Goal: Transaction & Acquisition: Purchase product/service

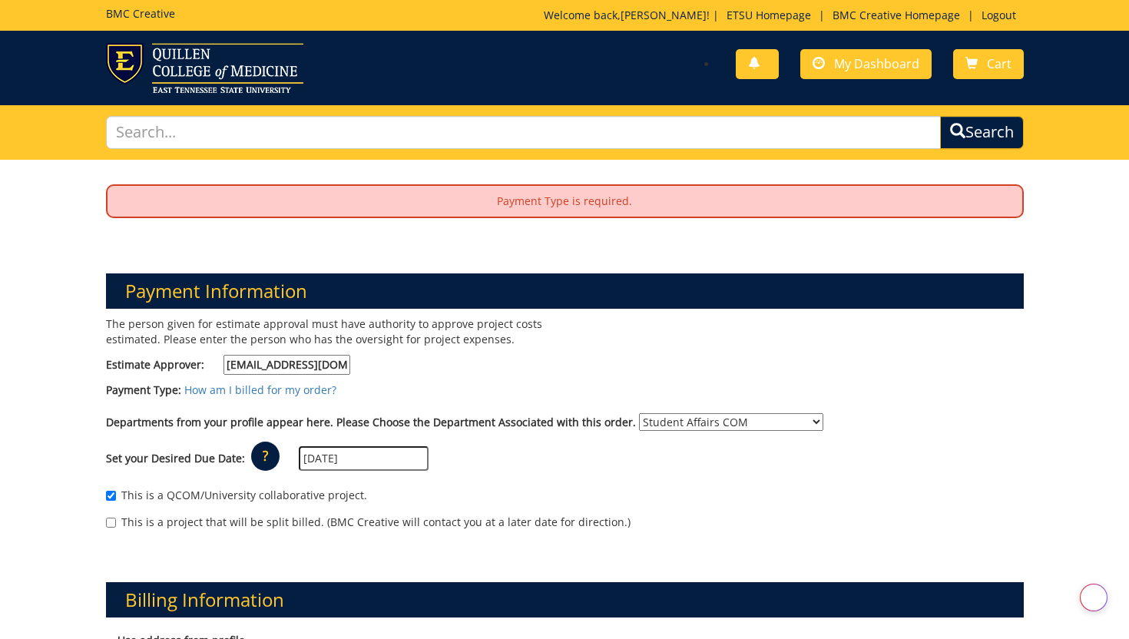
select select "171"
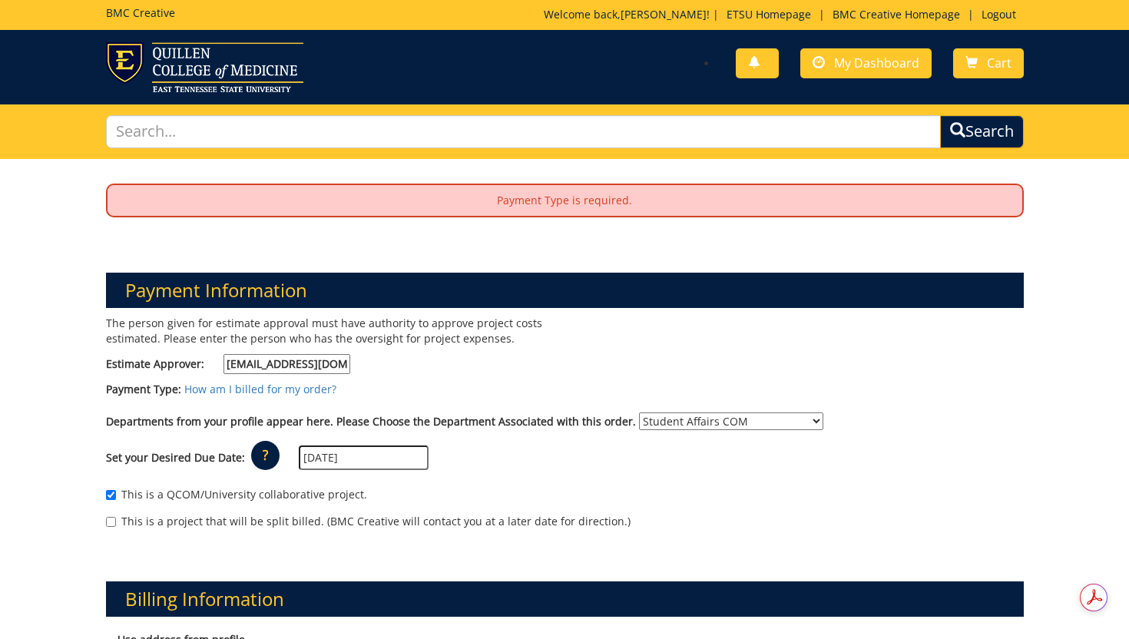
click at [127, 12] on h5 "BMC Creative" at bounding box center [140, 13] width 69 height 12
click at [191, 81] on img at bounding box center [204, 67] width 197 height 50
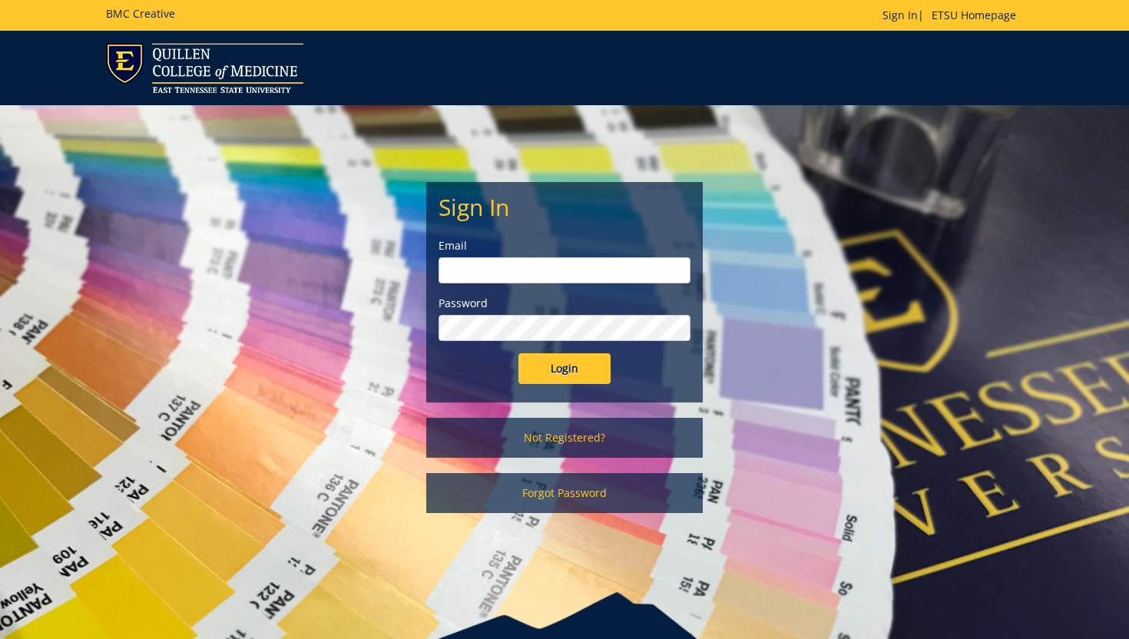
click at [623, 278] on input "email" at bounding box center [564, 270] width 252 height 26
type input "harbisonz@etsu.edu"
click at [581, 372] on input "Login" at bounding box center [564, 368] width 92 height 31
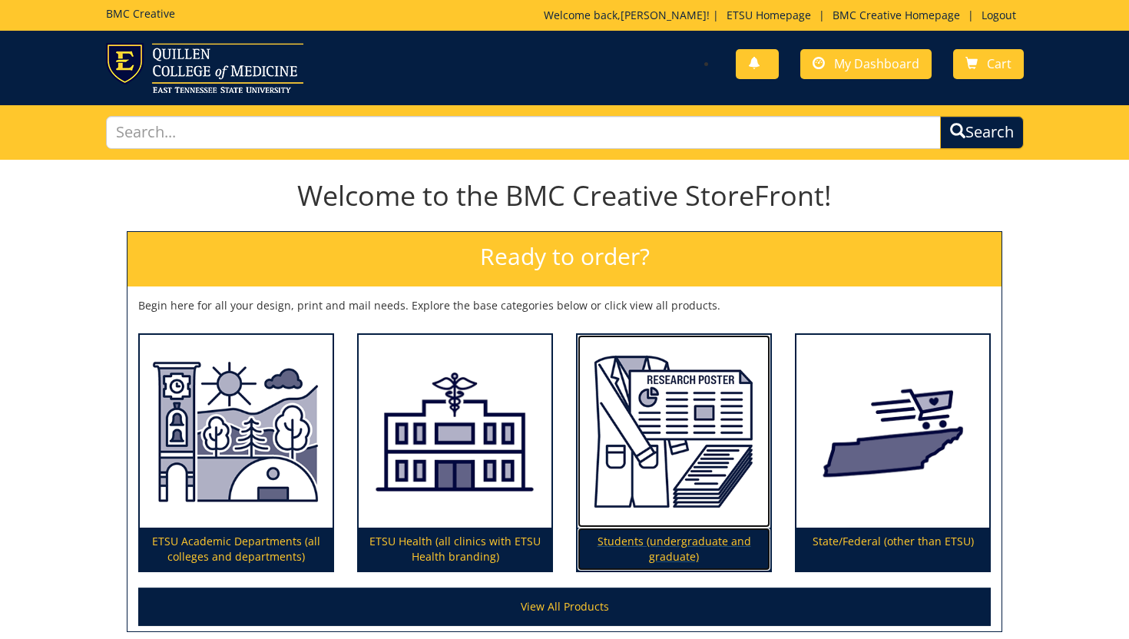
click at [703, 462] on img at bounding box center [673, 432] width 193 height 194
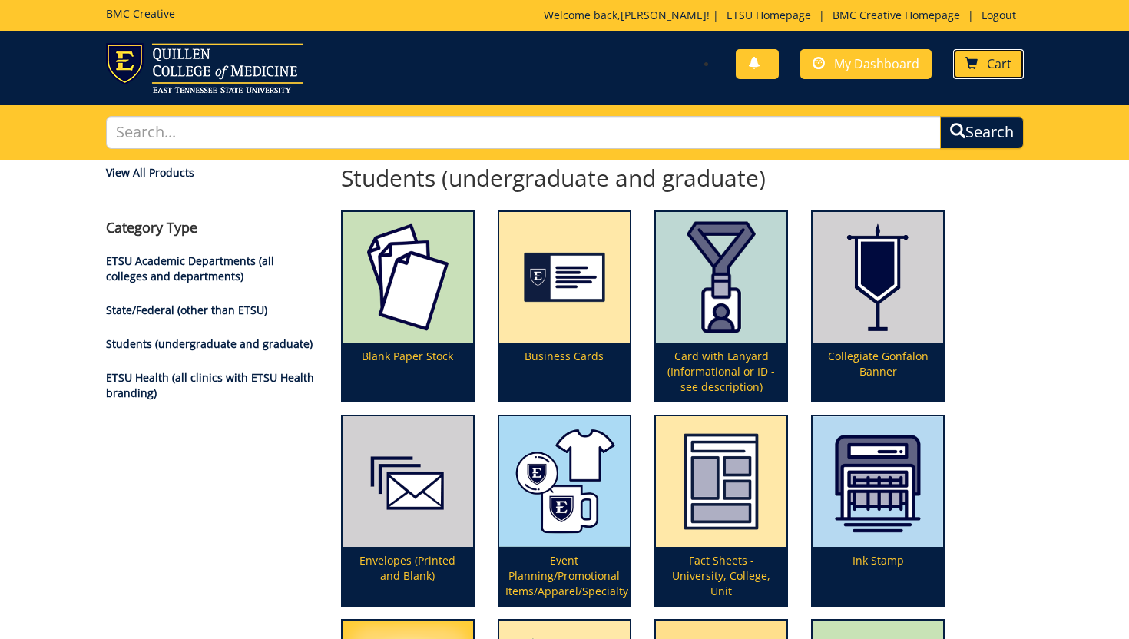
click at [988, 68] on span "Cart" at bounding box center [999, 63] width 25 height 17
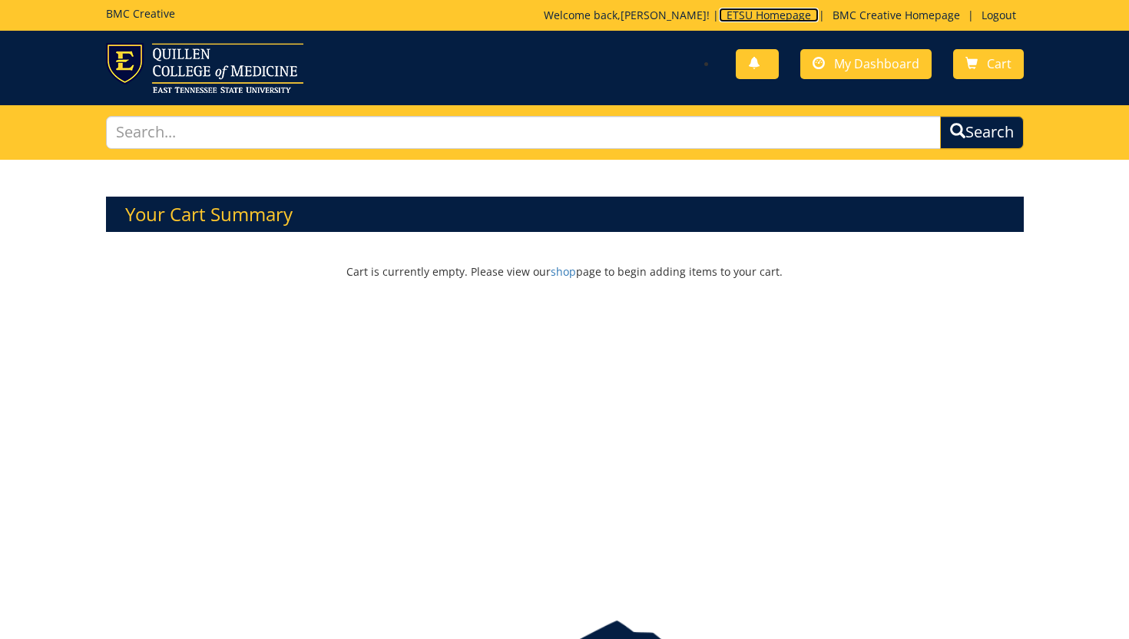
click at [762, 15] on link "ETSU Homepage" at bounding box center [769, 15] width 100 height 15
click at [907, 11] on link "BMC Creative Homepage" at bounding box center [896, 15] width 143 height 15
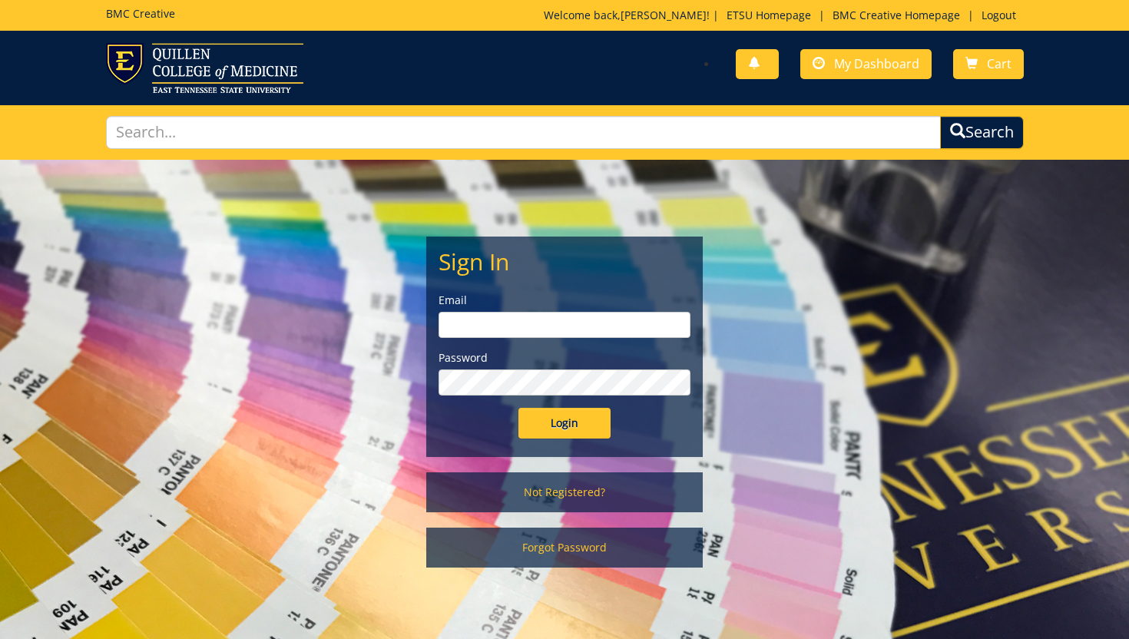
click at [598, 319] on input "email" at bounding box center [564, 325] width 252 height 26
type input "harbisonz@etsu.edu"
click at [563, 422] on input "Login" at bounding box center [564, 423] width 92 height 31
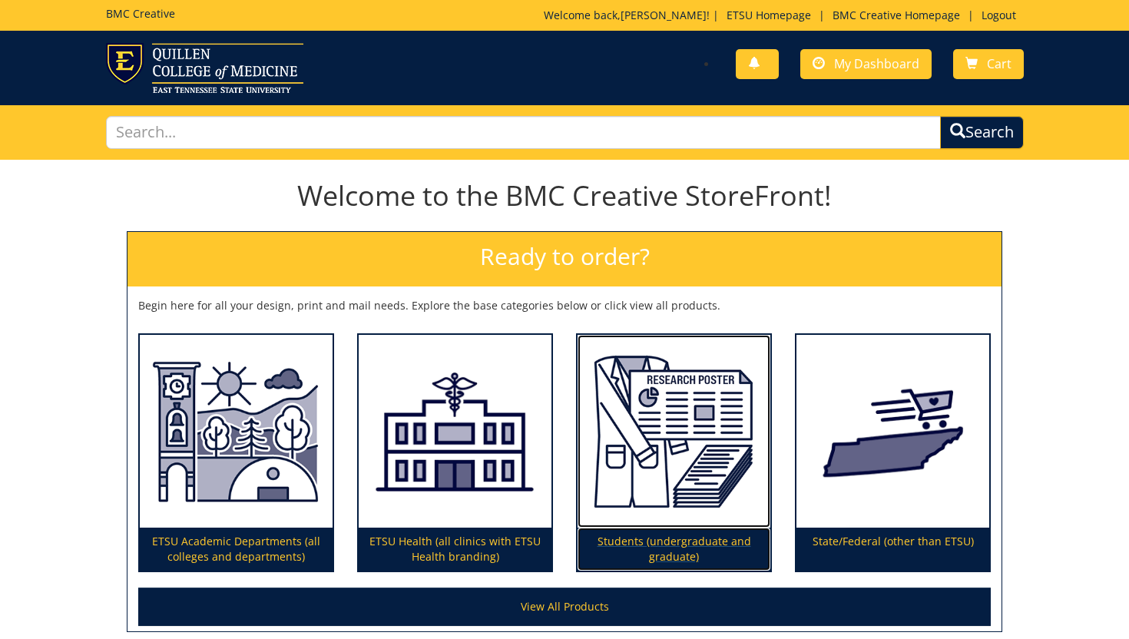
click at [680, 414] on img at bounding box center [673, 432] width 193 height 194
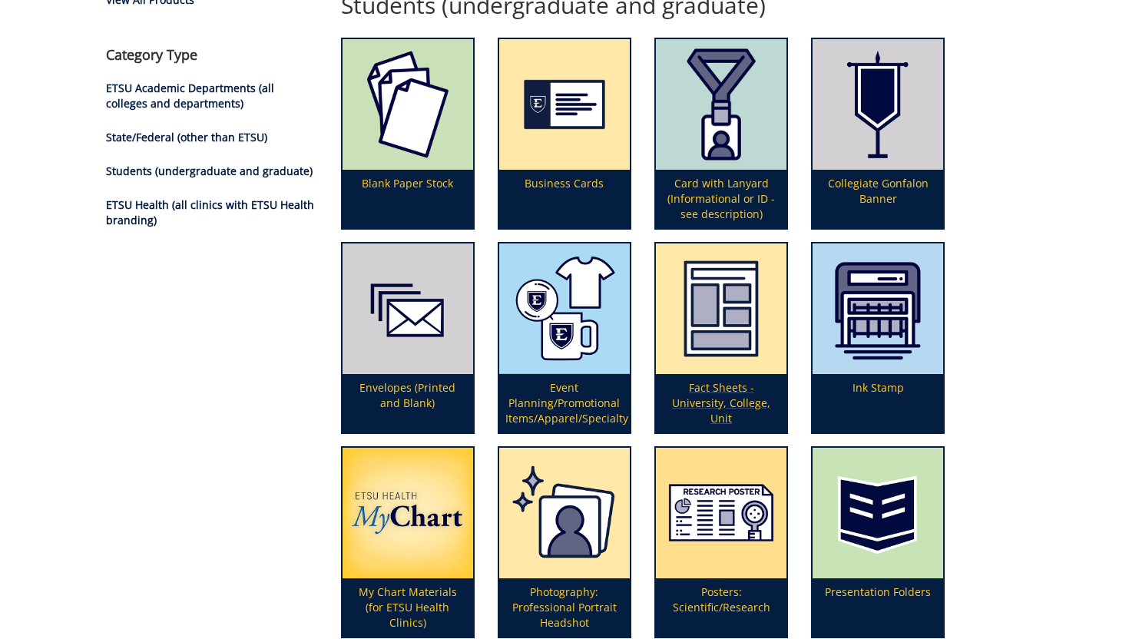
scroll to position [177, 0]
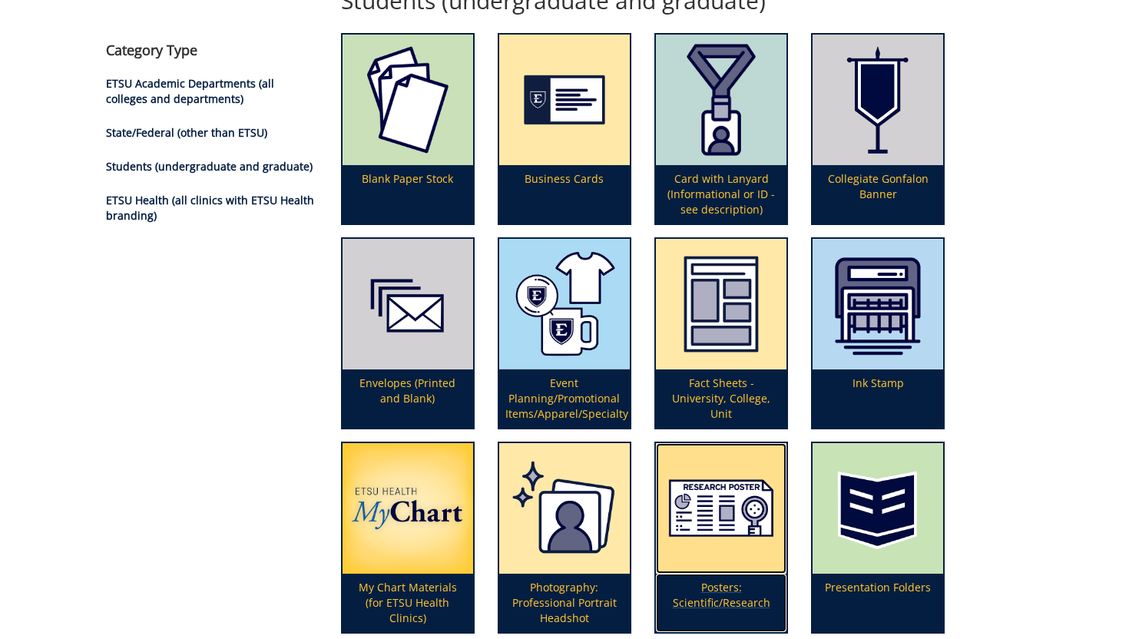
click at [732, 533] on img at bounding box center [721, 508] width 131 height 131
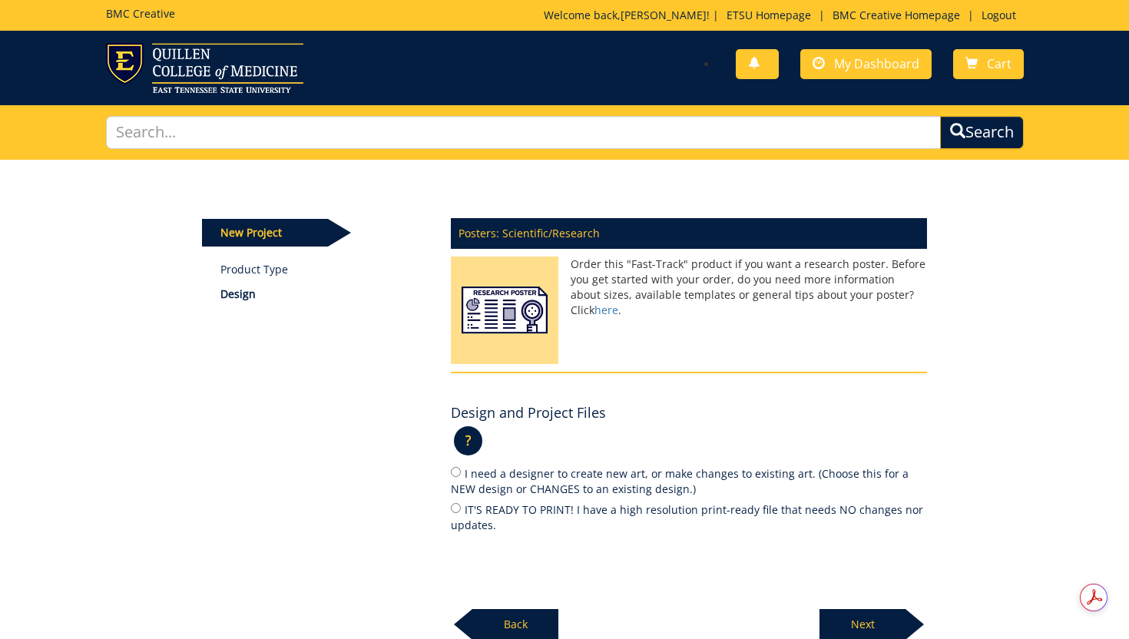
click at [571, 511] on label "IT'S READY TO PRINT! I have a high resolution print-ready file that needs NO ch…" at bounding box center [689, 517] width 476 height 32
click at [461, 511] on input "IT'S READY TO PRINT! I have a high resolution print-ready file that needs NO ch…" at bounding box center [456, 508] width 10 height 10
radio input "true"
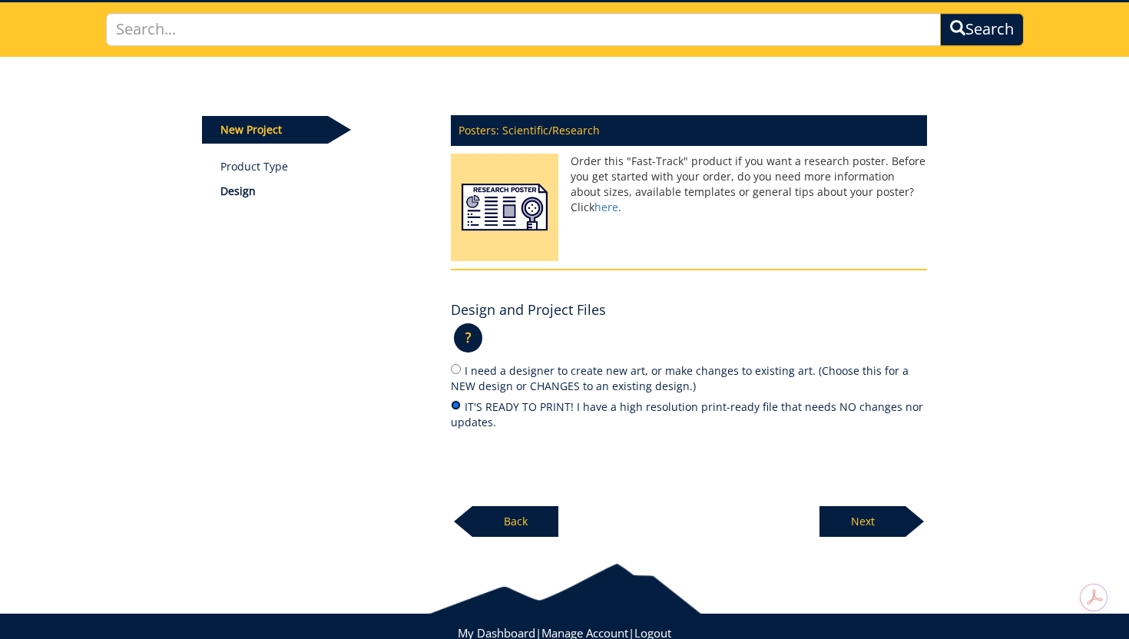
scroll to position [104, 0]
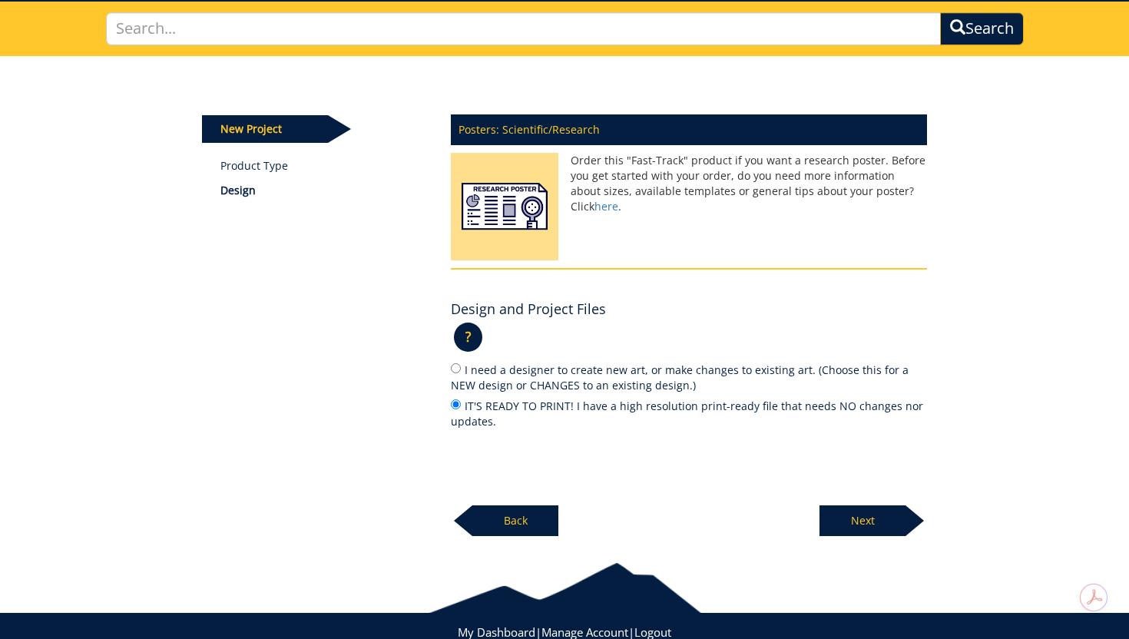
click at [892, 526] on p "Next" at bounding box center [862, 520] width 86 height 31
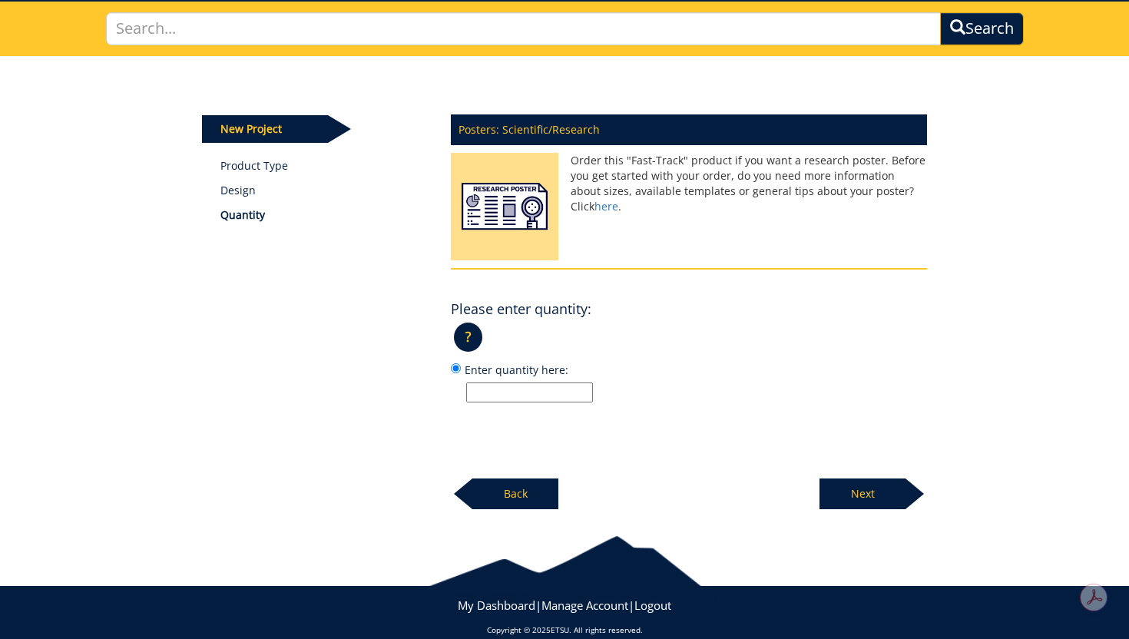
click at [569, 395] on input "Enter quantity here:" at bounding box center [529, 392] width 127 height 20
type input "1"
click at [862, 493] on p "Next" at bounding box center [862, 493] width 86 height 31
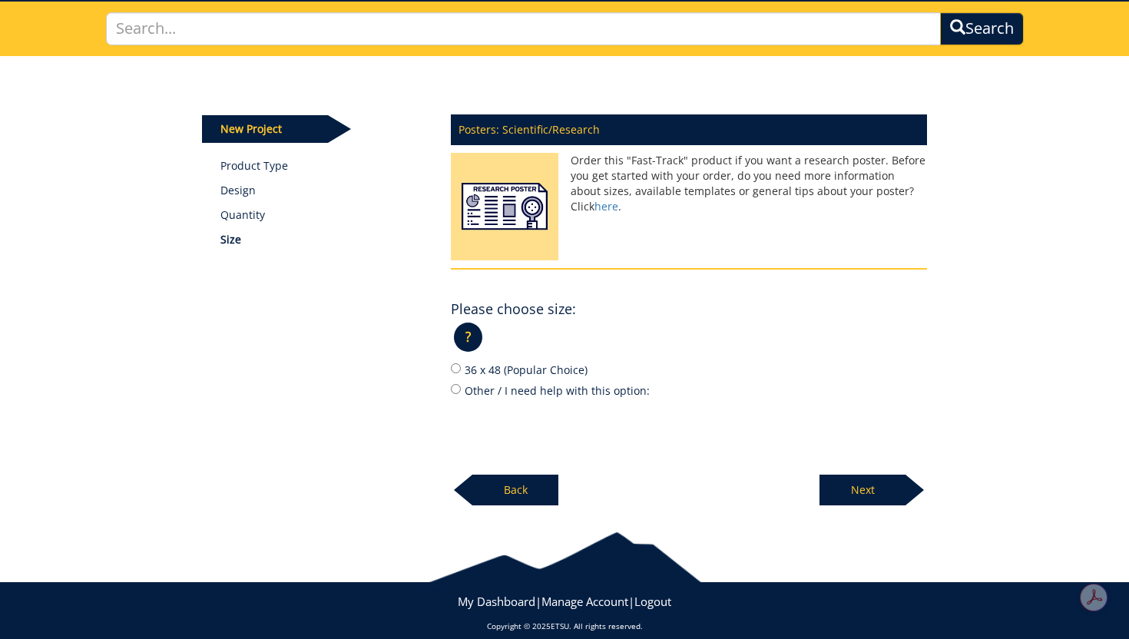
click at [508, 374] on label "36 x 48 (Popular Choice)" at bounding box center [689, 369] width 476 height 17
click at [461, 373] on input "36 x 48 (Popular Choice)" at bounding box center [456, 368] width 10 height 10
radio input "true"
click at [855, 488] on p "Next" at bounding box center [862, 490] width 86 height 31
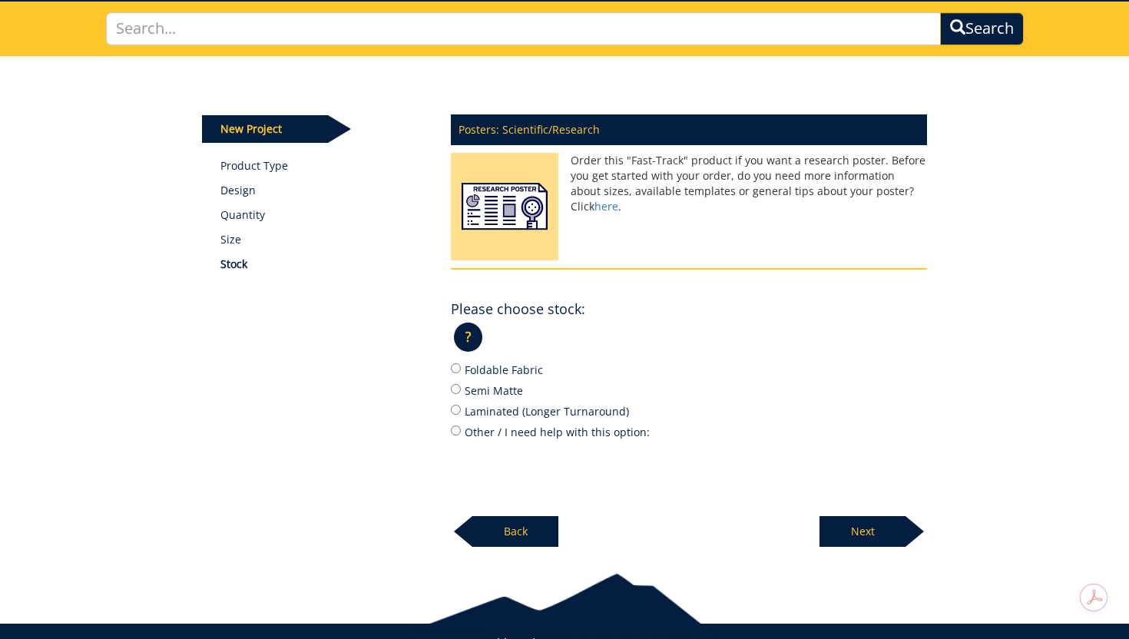
click at [472, 372] on label "Foldable Fabric" at bounding box center [689, 369] width 476 height 17
click at [461, 372] on input "Foldable Fabric" at bounding box center [456, 368] width 10 height 10
radio input "true"
click at [865, 528] on p "Next" at bounding box center [862, 531] width 86 height 31
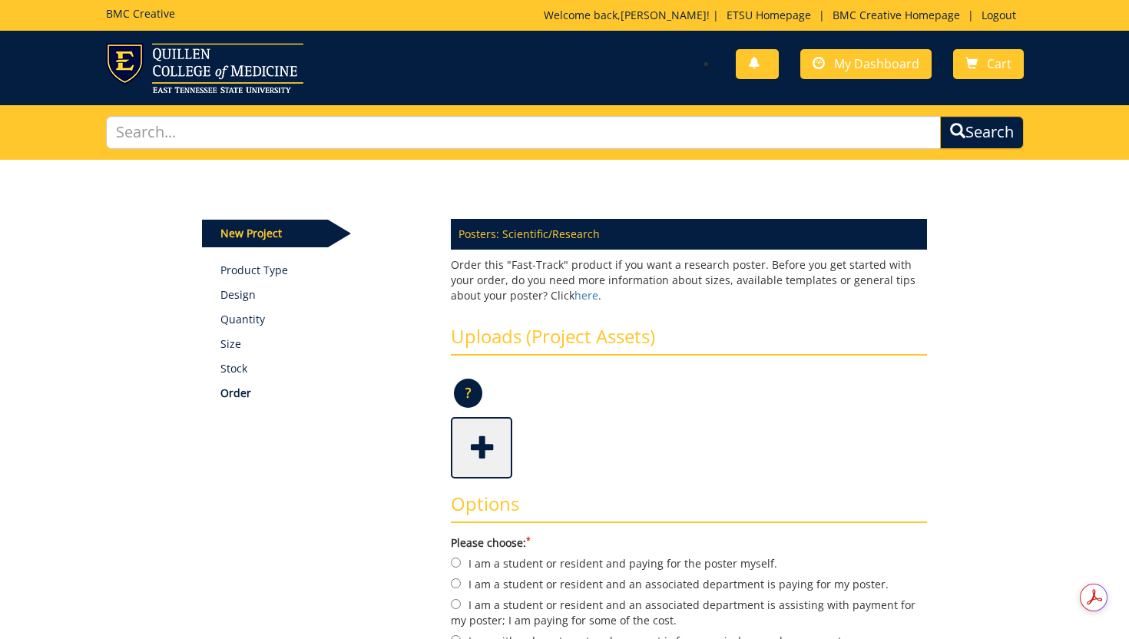
click at [490, 452] on span at bounding box center [482, 446] width 61 height 54
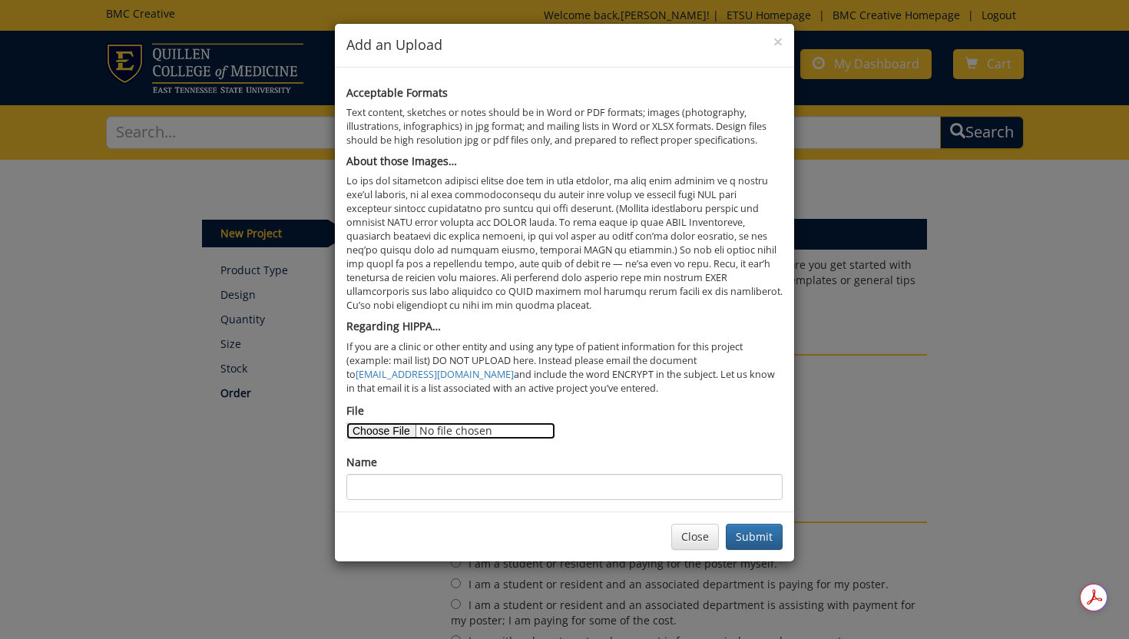
click at [384, 432] on input "File" at bounding box center [450, 430] width 209 height 17
type input "C:\fakepath\Poster Presentation.pdf"
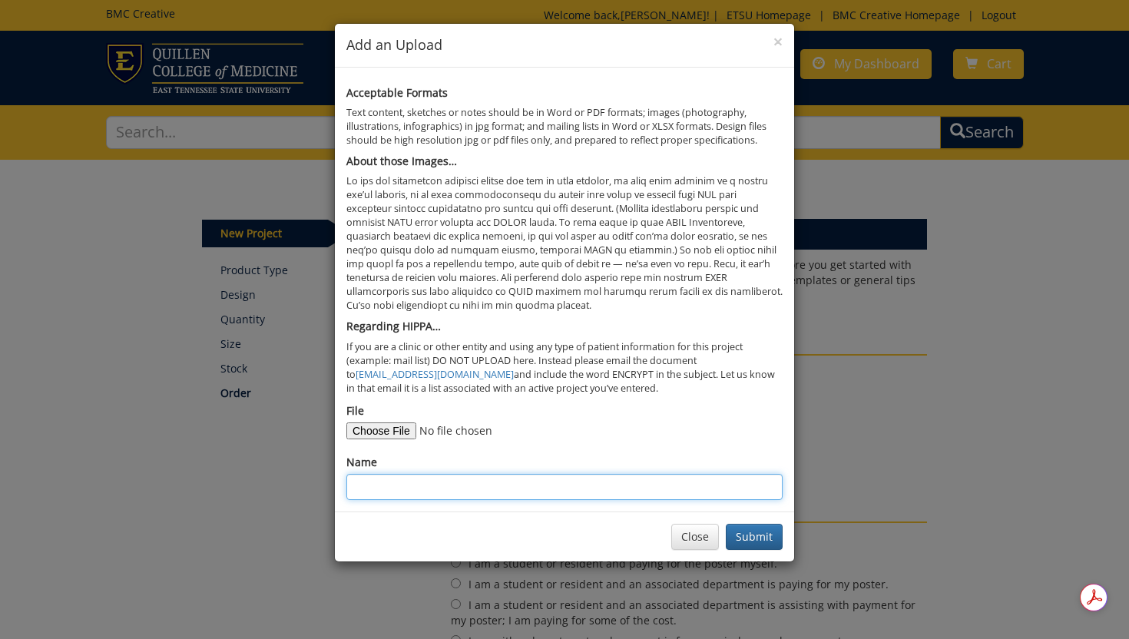
click at [390, 484] on input "Name" at bounding box center [564, 487] width 436 height 26
type input "Ogborn Research Poster 2025"
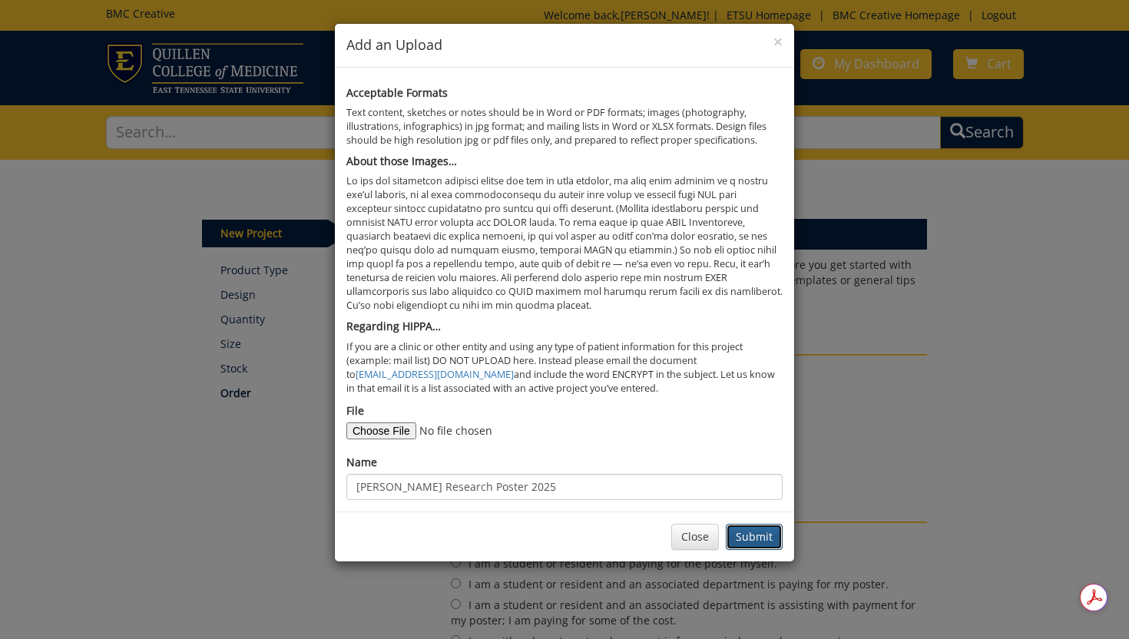
click at [772, 544] on button "Submit" at bounding box center [754, 537] width 57 height 26
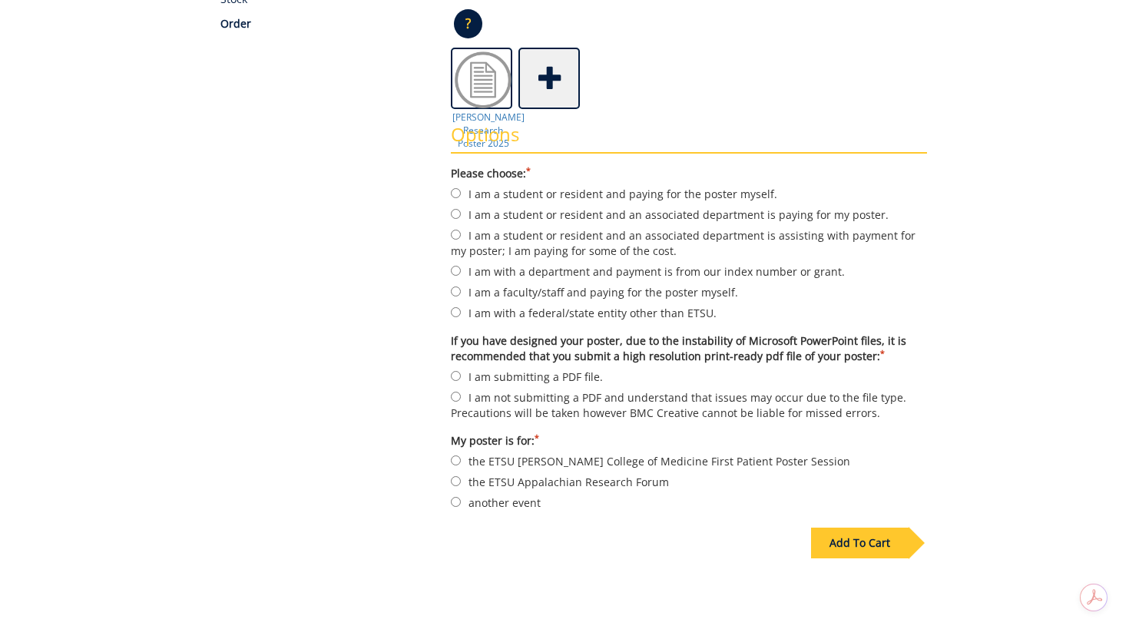
scroll to position [370, 0]
click at [594, 190] on label "I am a student or resident and paying for the poster myself." at bounding box center [689, 192] width 476 height 17
click at [461, 190] on input "I am a student or resident and paying for the poster myself." at bounding box center [456, 192] width 10 height 10
radio input "true"
click at [643, 217] on label "I am a student or resident and an associated department is paying for my poster." at bounding box center [689, 213] width 476 height 17
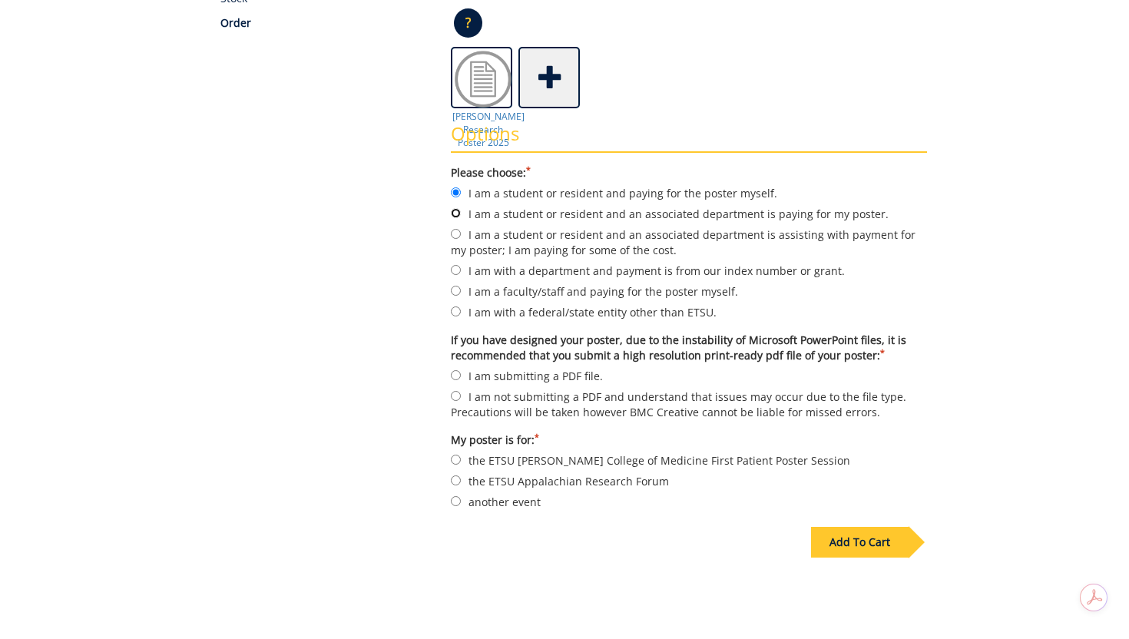
click at [461, 217] on input "I am a student or resident and an associated department is paying for my poster." at bounding box center [456, 213] width 10 height 10
radio input "true"
click at [673, 273] on label "I am with a department and payment is from our index number or grant." at bounding box center [689, 270] width 476 height 17
click at [461, 273] on input "I am with a department and payment is from our index number or grant." at bounding box center [456, 270] width 10 height 10
radio input "true"
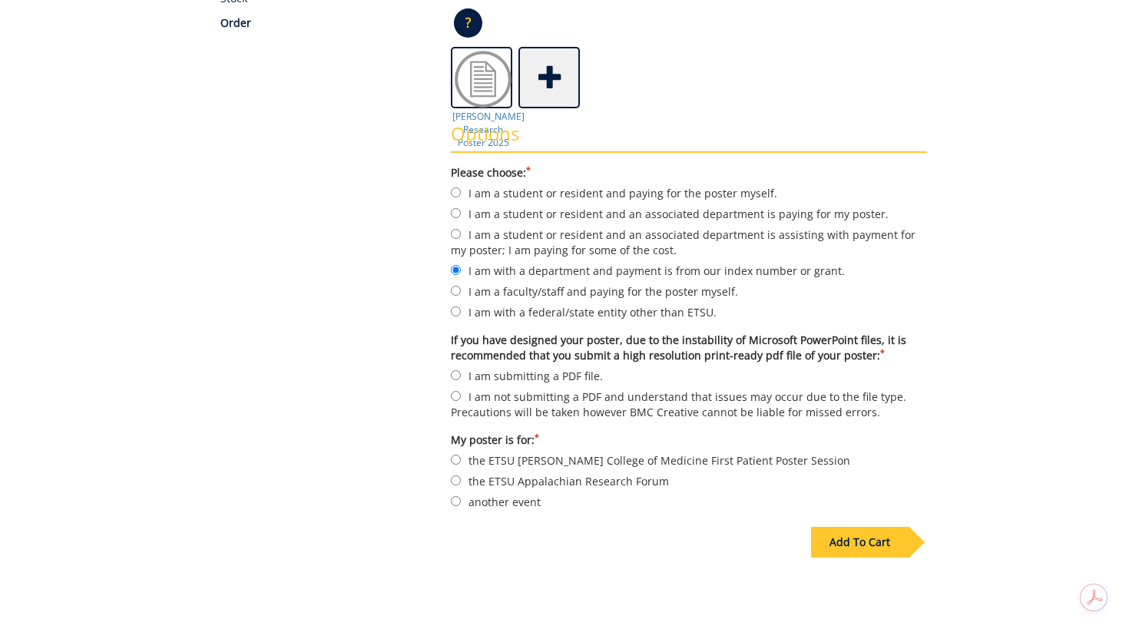
click at [581, 375] on label "I am submitting a PDF file." at bounding box center [689, 375] width 476 height 17
click at [461, 375] on input "I am submitting a PDF file." at bounding box center [456, 375] width 10 height 10
radio input "true"
click at [511, 503] on label "another event" at bounding box center [689, 501] width 476 height 17
click at [461, 503] on input "another event" at bounding box center [456, 501] width 10 height 10
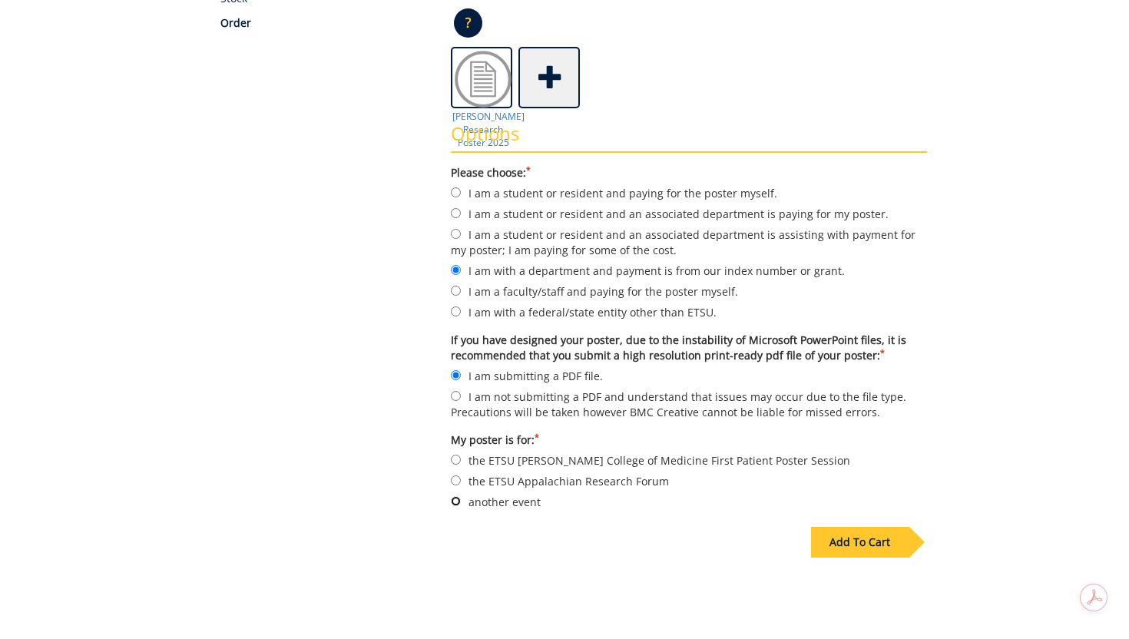
radio input "true"
click at [885, 527] on div "Add To Cart" at bounding box center [860, 542] width 98 height 31
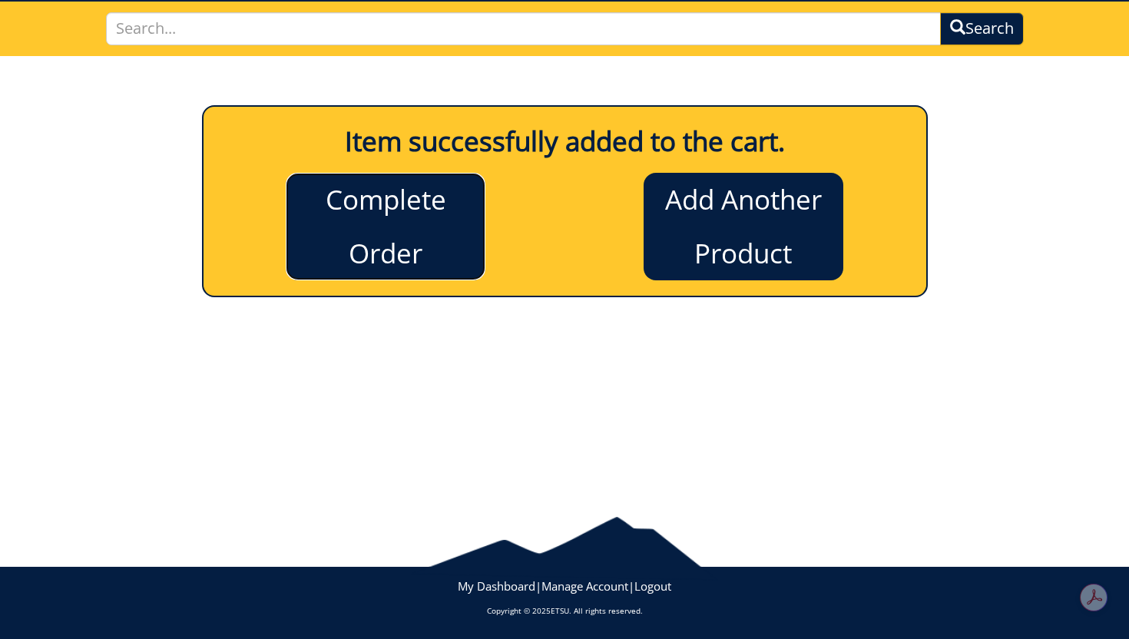
click at [381, 237] on link "Complete Order" at bounding box center [386, 227] width 200 height 108
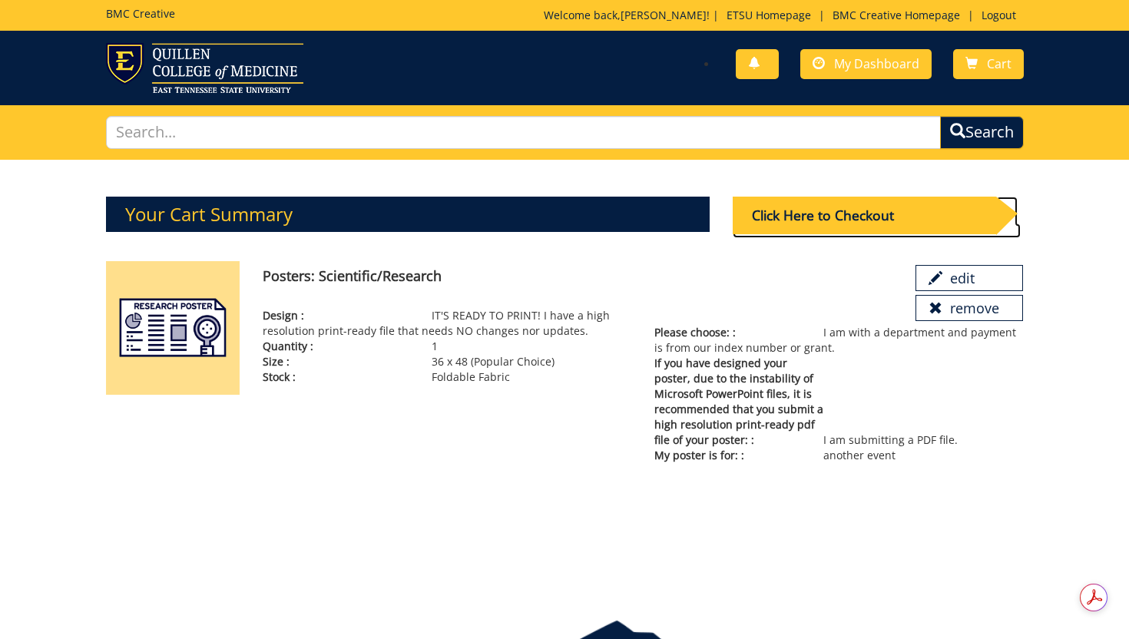
click at [796, 225] on div "Click Here to Checkout" at bounding box center [864, 216] width 263 height 38
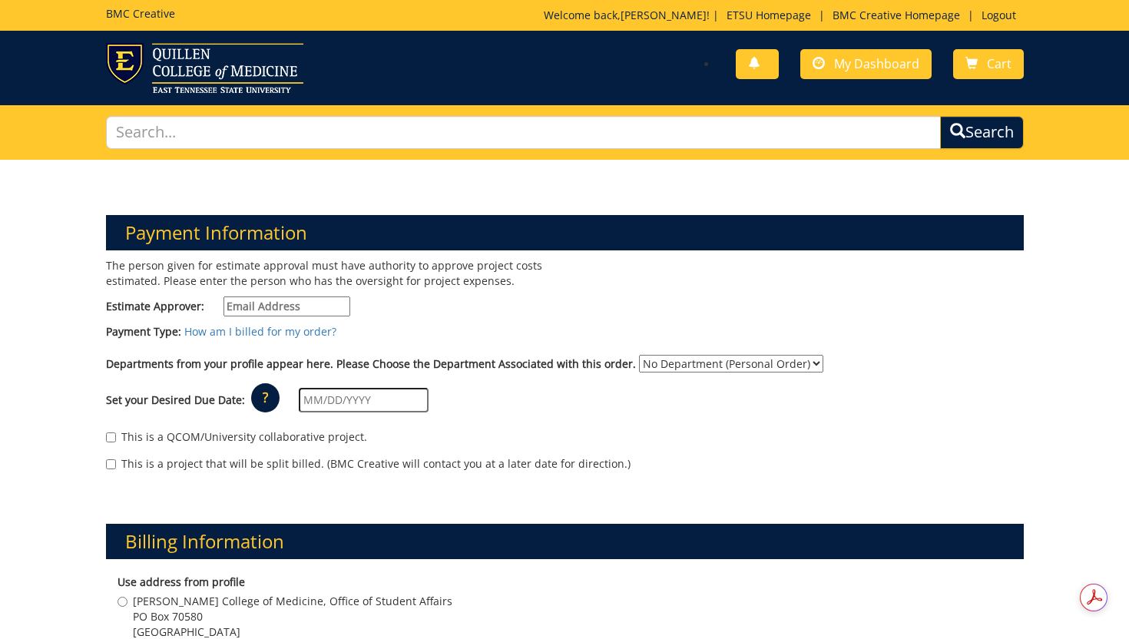
click at [255, 306] on input "Estimate Approver:" at bounding box center [286, 306] width 127 height 20
type input "c"
paste input "[EMAIL_ADDRESS][DOMAIN_NAME]"
type input "[EMAIL_ADDRESS][DOMAIN_NAME]"
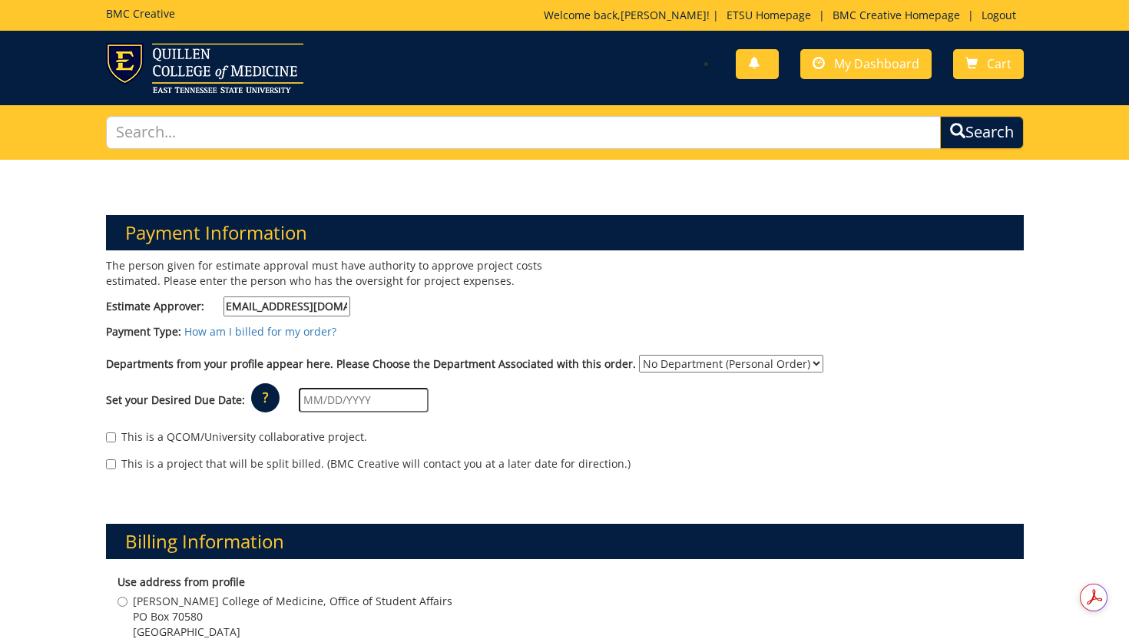
click at [652, 365] on select "No Department (Personal Order) Student Affairs COM Student Pediatrics" at bounding box center [731, 364] width 184 height 18
select select "171"
click at [639, 355] on select "No Department (Personal Order) Student Affairs COM Student Pediatrics" at bounding box center [731, 364] width 184 height 18
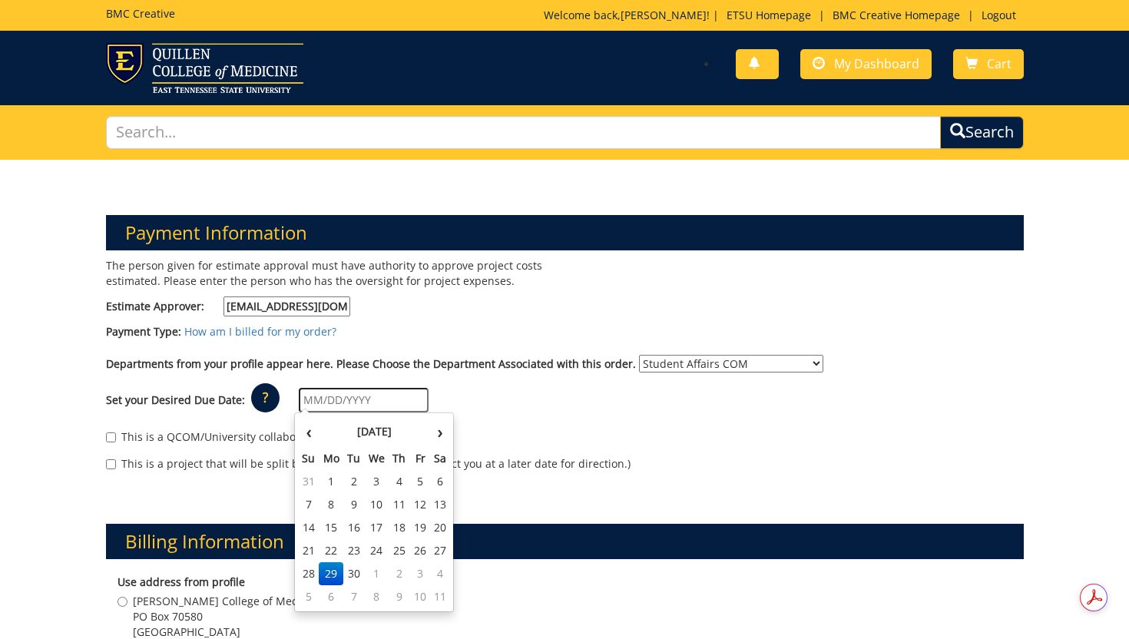
click at [379, 399] on input "text" at bounding box center [364, 400] width 130 height 25
click at [403, 571] on td "2" at bounding box center [400, 573] width 22 height 23
type input "10/02/2025"
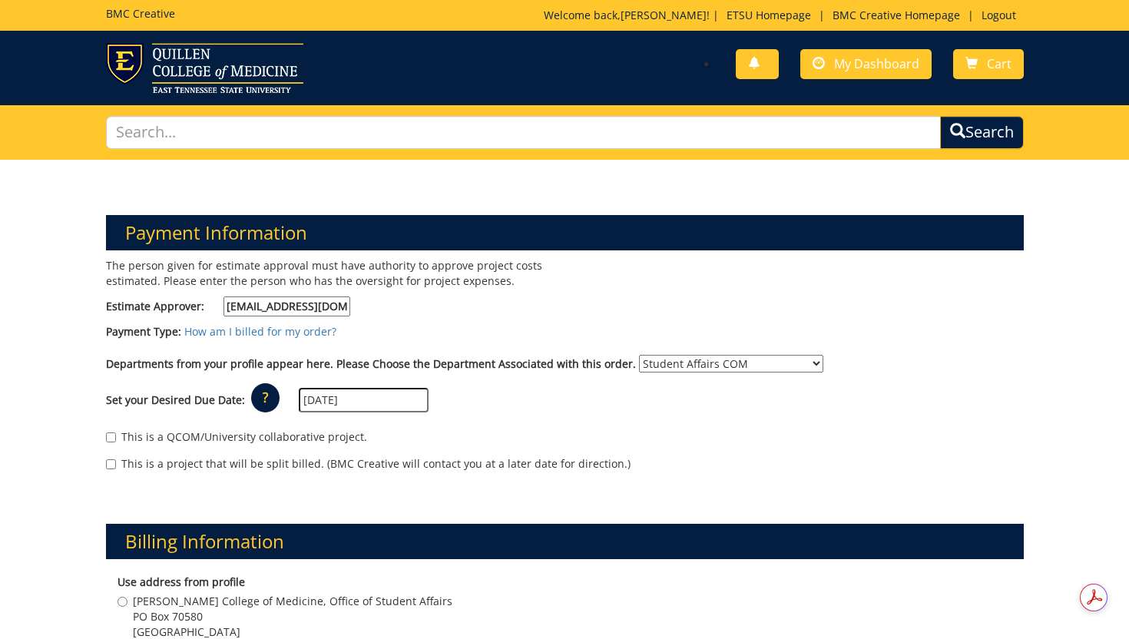
click at [313, 439] on label "This is a QCOM/University collaborative project." at bounding box center [236, 436] width 261 height 15
click at [116, 439] on input "This is a QCOM/University collaborative project." at bounding box center [111, 437] width 10 height 10
checkbox input "true"
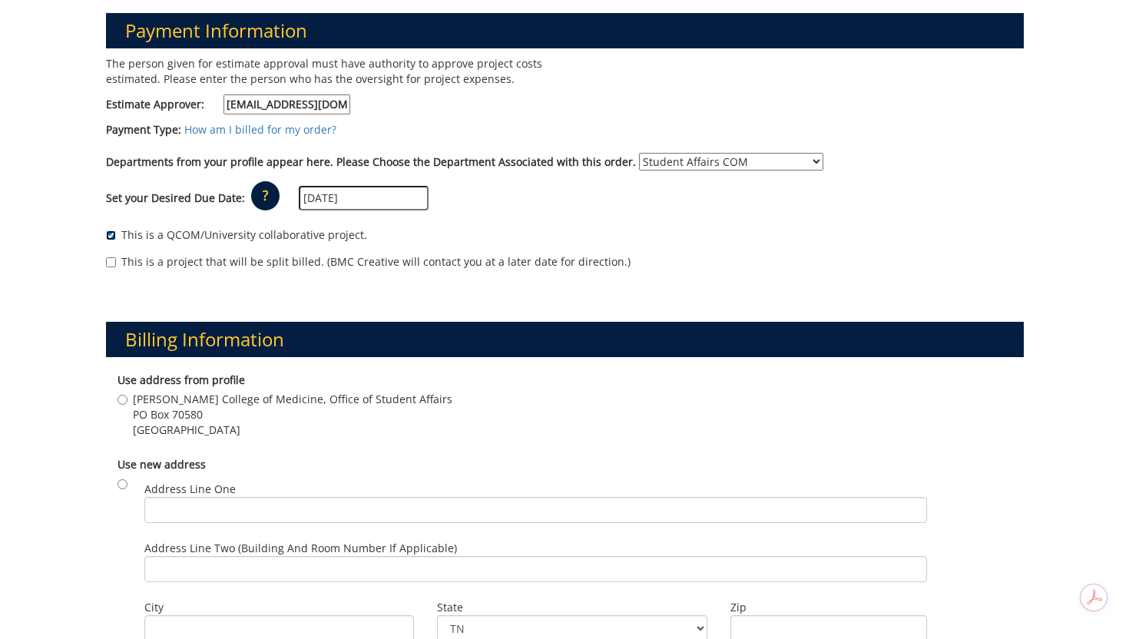
scroll to position [203, 0]
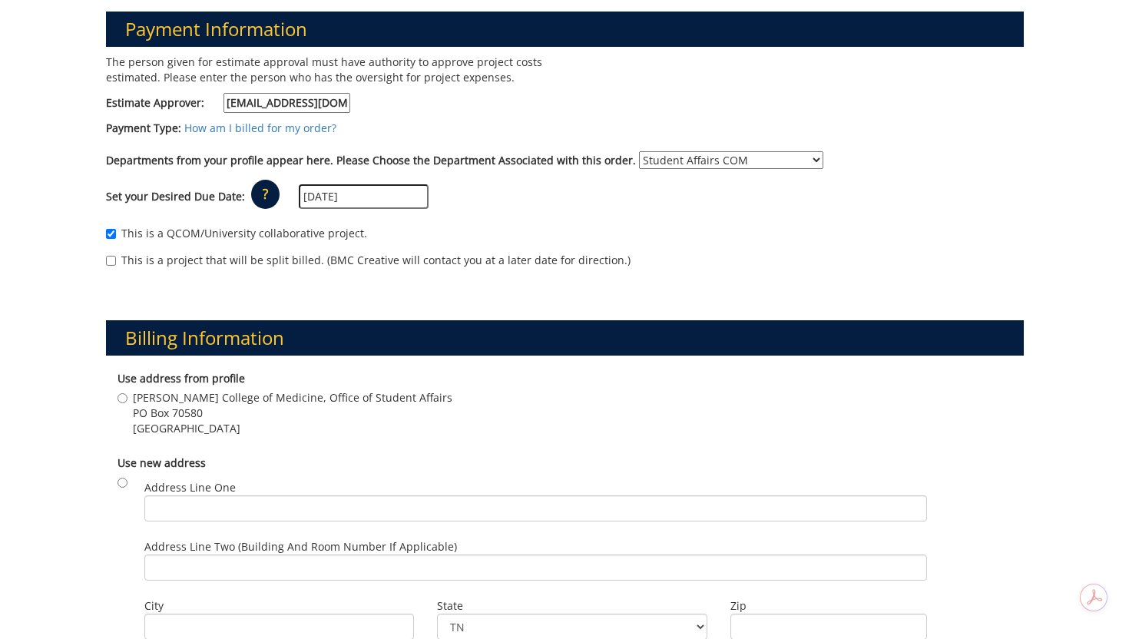
click at [195, 406] on span "PO Box 70580" at bounding box center [292, 412] width 319 height 15
click at [127, 403] on input "Quillen College of Medicine, Office of Student Affairs PO Box 70580 Johnson Cit…" at bounding box center [122, 398] width 10 height 10
radio input "true"
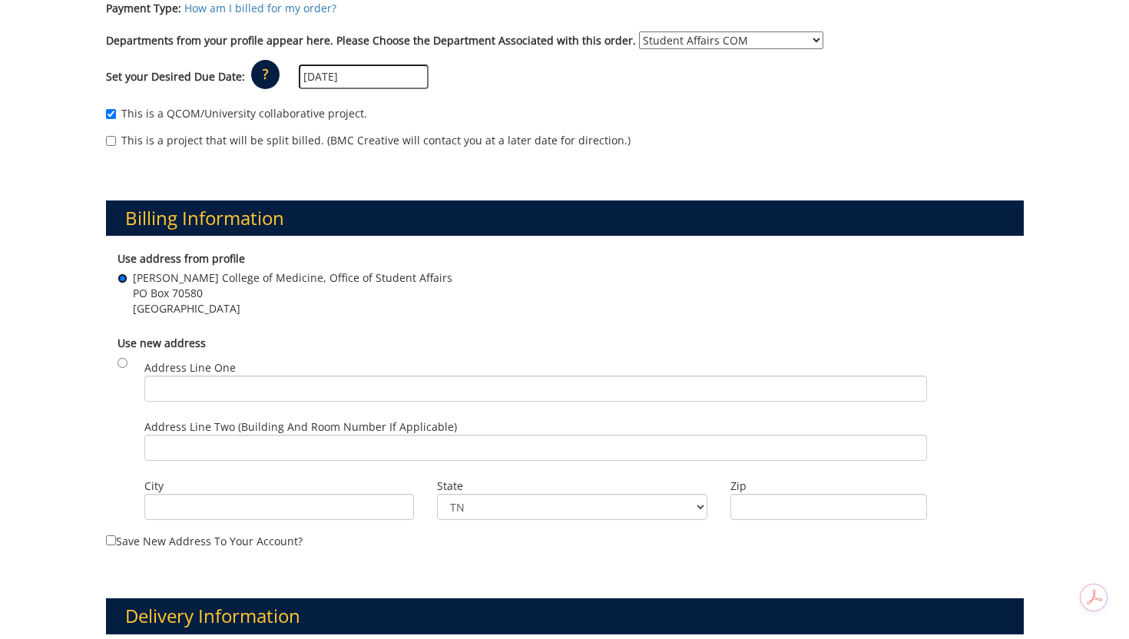
scroll to position [621, 0]
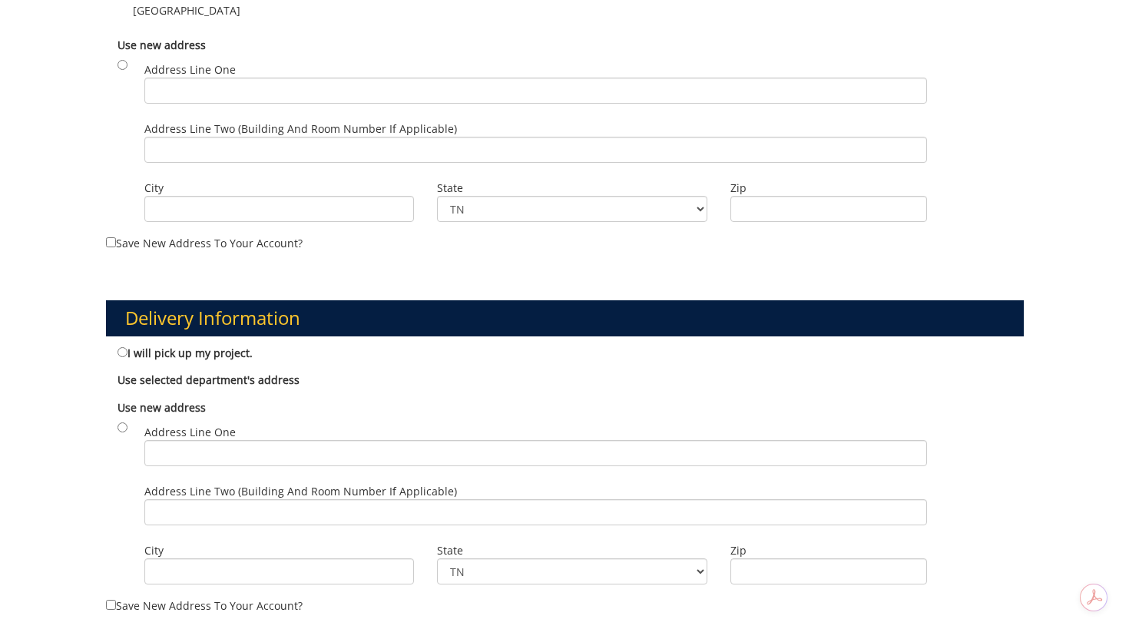
click at [203, 351] on label "I will pick up my project." at bounding box center [184, 352] width 135 height 17
click at [127, 351] on input "I will pick up my project." at bounding box center [122, 352] width 10 height 10
radio input "true"
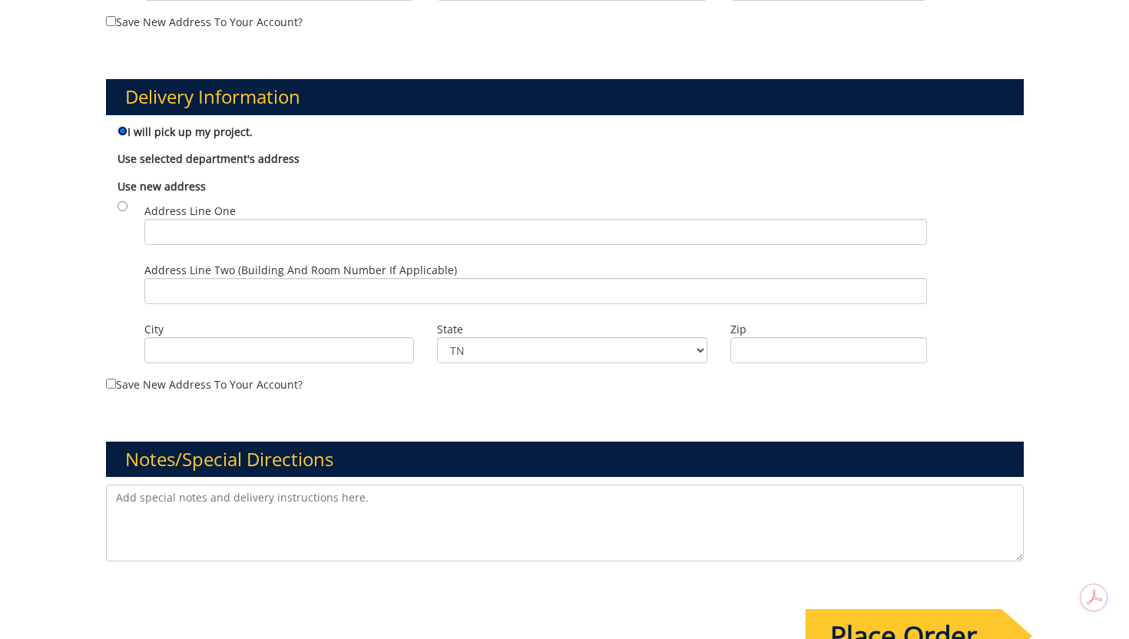
scroll to position [865, 0]
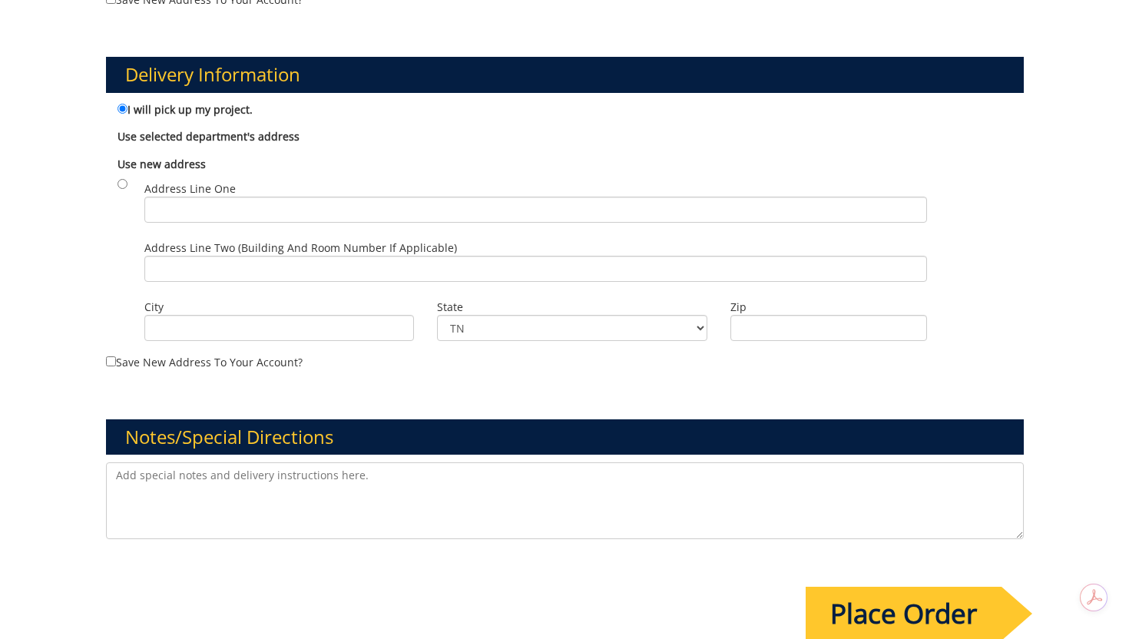
click at [849, 615] on input "Place Order" at bounding box center [903, 614] width 196 height 54
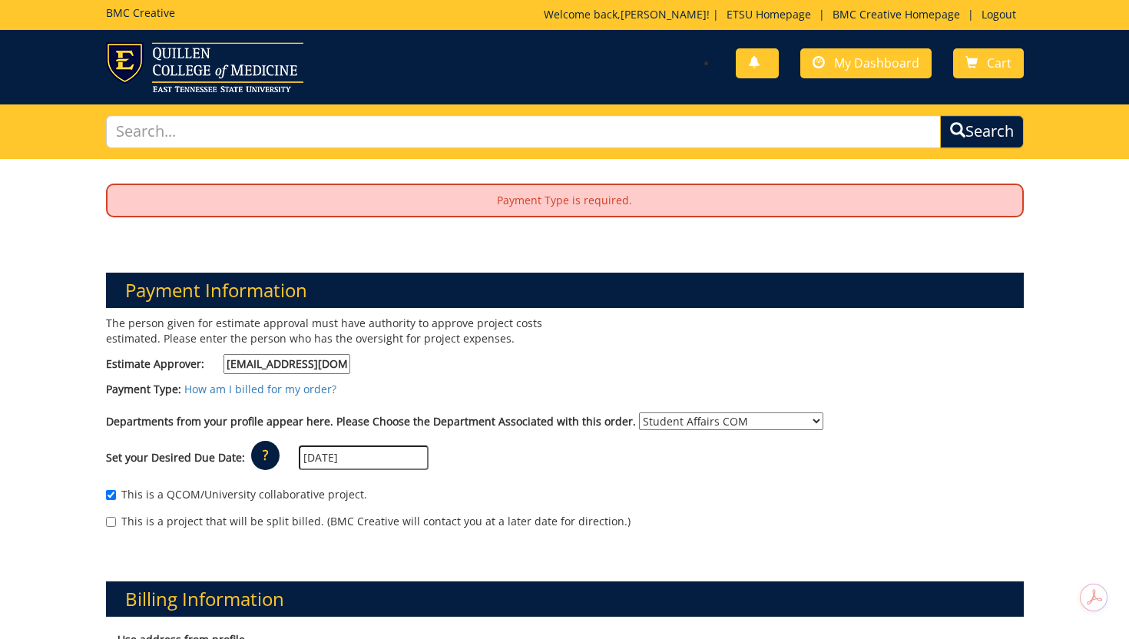
scroll to position [0, 0]
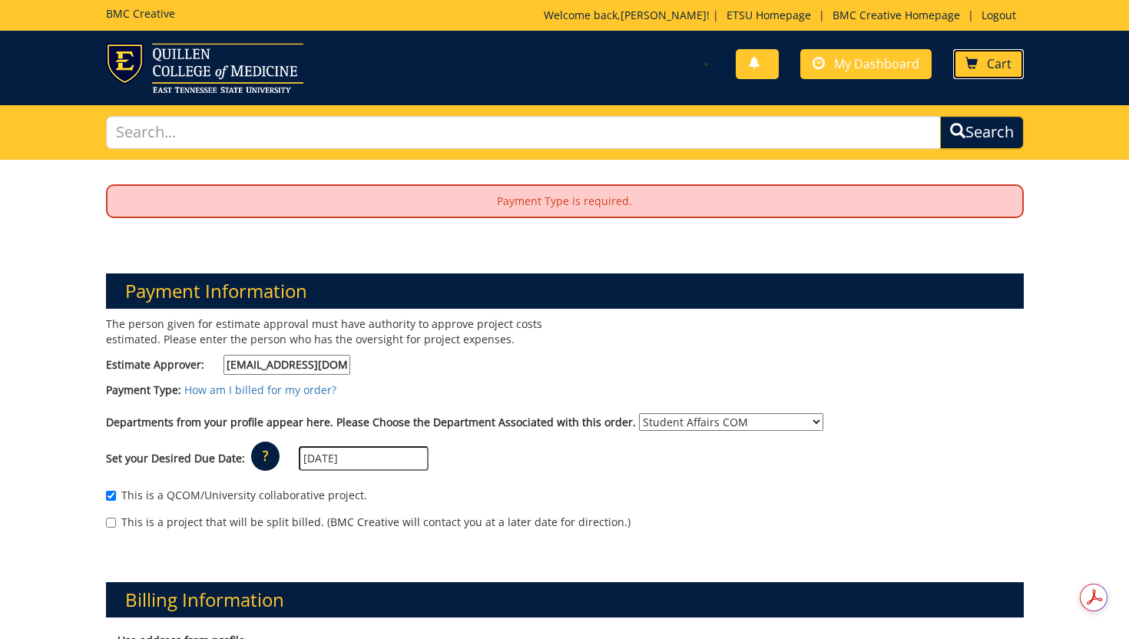
click at [981, 56] on link "Cart" at bounding box center [988, 64] width 71 height 30
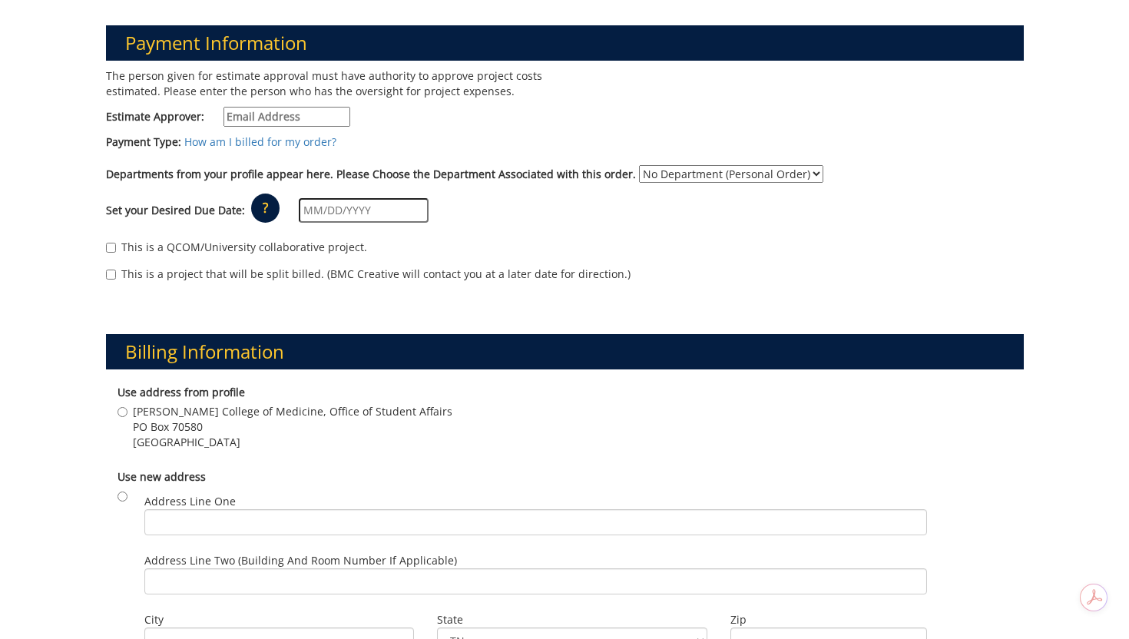
click at [280, 124] on input "Estimate Approver:" at bounding box center [286, 117] width 127 height 20
paste input "CRABTREJ@mail.etsu.edu"
type input "CRABTREJ@mail.etsu.edu"
click at [668, 170] on select "No Department (Personal Order) Student Affairs COM Student Pediatrics" at bounding box center [731, 174] width 184 height 18
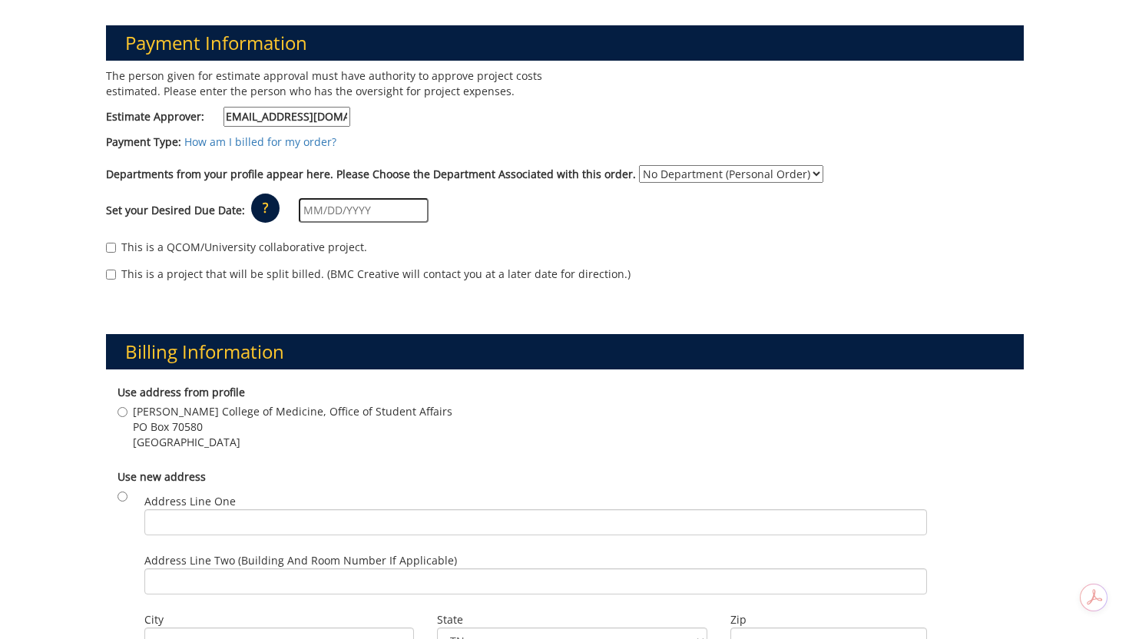
scroll to position [0, 0]
select select "171"
click at [639, 165] on select "No Department (Personal Order) Student Affairs COM Student Pediatrics" at bounding box center [731, 174] width 184 height 18
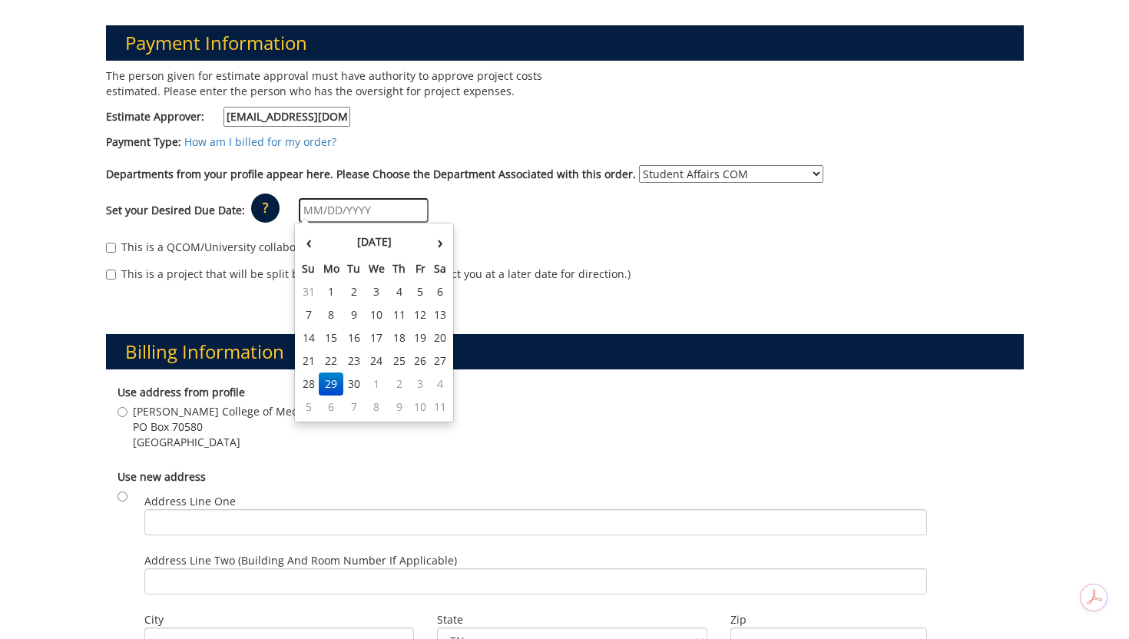
click at [359, 212] on input "text" at bounding box center [364, 210] width 130 height 25
click at [399, 386] on td "2" at bounding box center [400, 383] width 22 height 23
type input "10/02/2025"
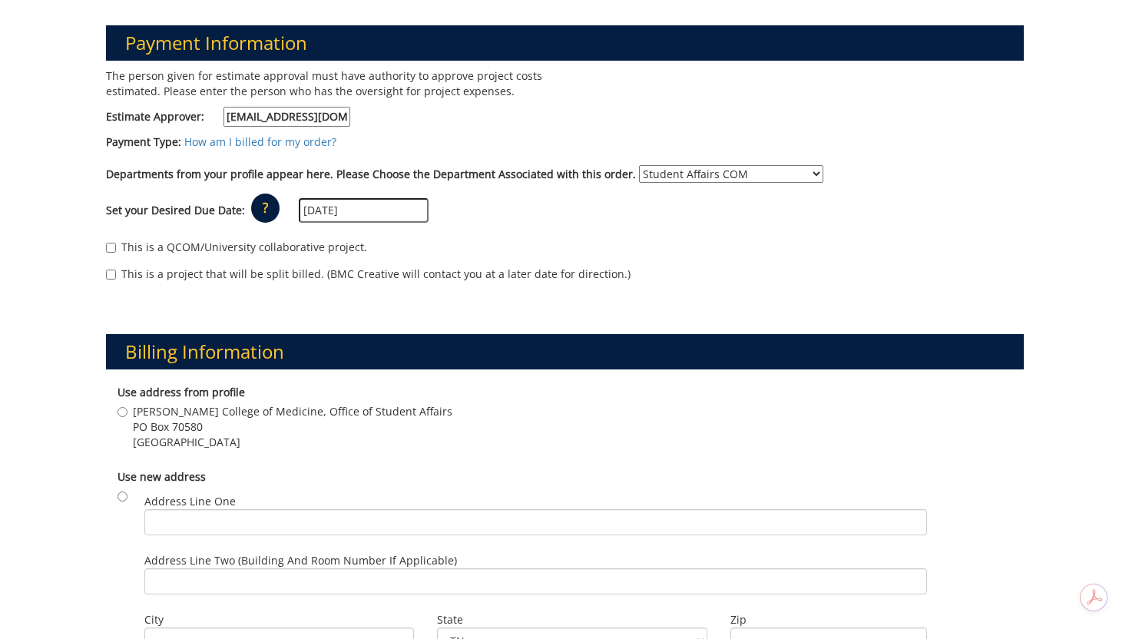
click at [295, 252] on label "This is a QCOM/University collaborative project." at bounding box center [236, 247] width 261 height 15
click at [116, 252] on input "This is a QCOM/University collaborative project." at bounding box center [111, 248] width 10 height 10
checkbox input "true"
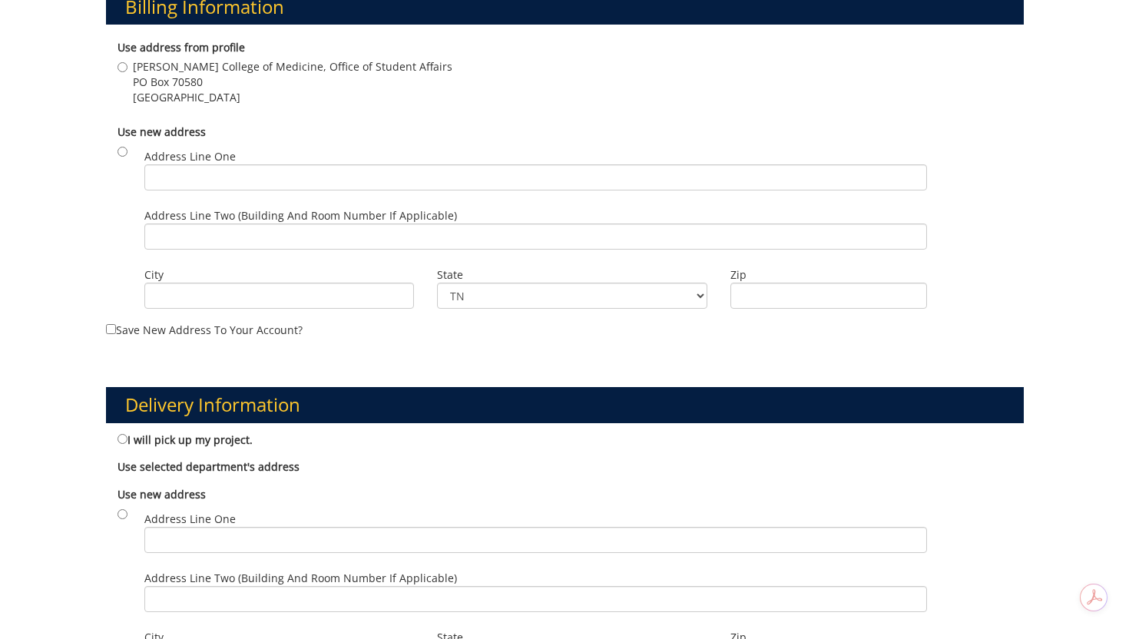
scroll to position [534, 0]
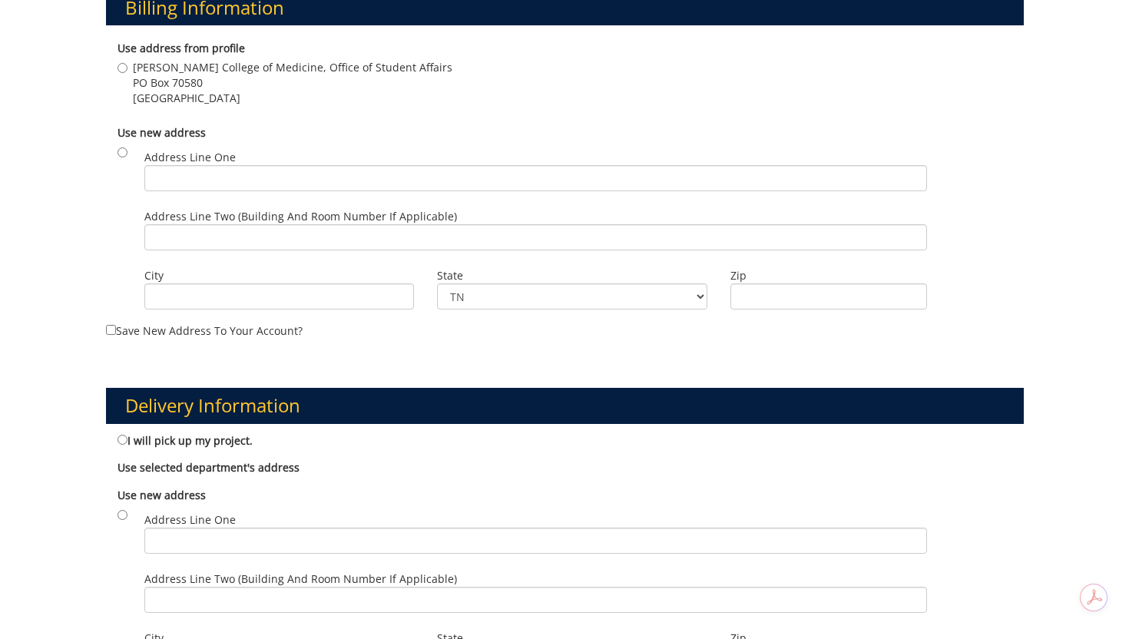
click at [200, 92] on span "Johnson City , TN 37614" at bounding box center [292, 98] width 319 height 15
click at [127, 73] on input "Quillen College of Medicine, Office of Student Affairs PO Box 70580 Johnson Cit…" at bounding box center [122, 68] width 10 height 10
radio input "true"
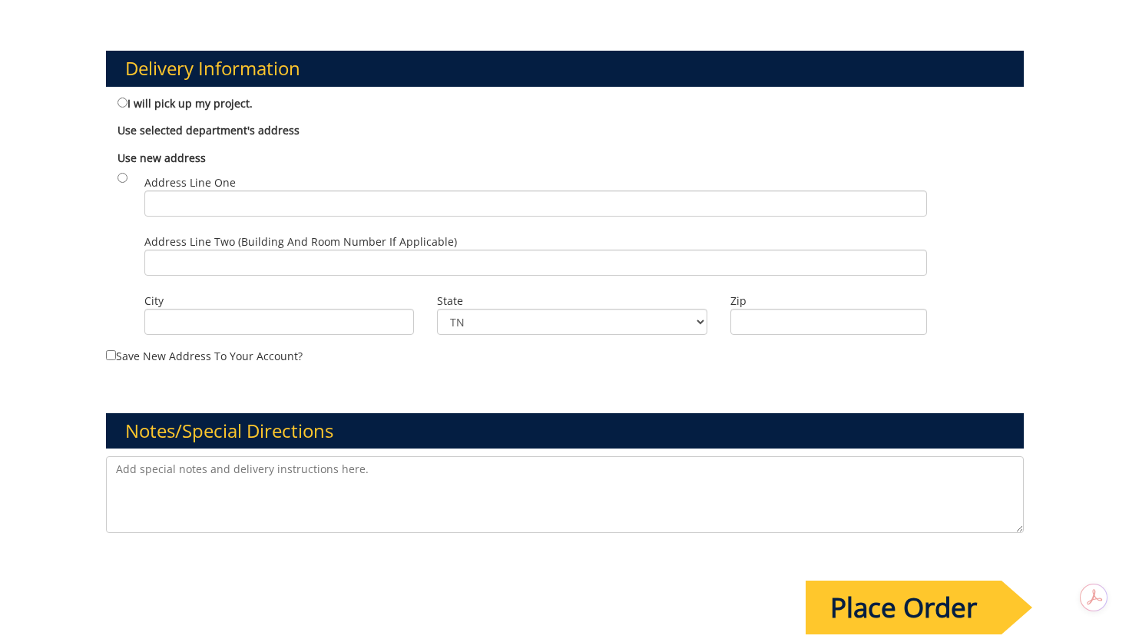
scroll to position [925, 0]
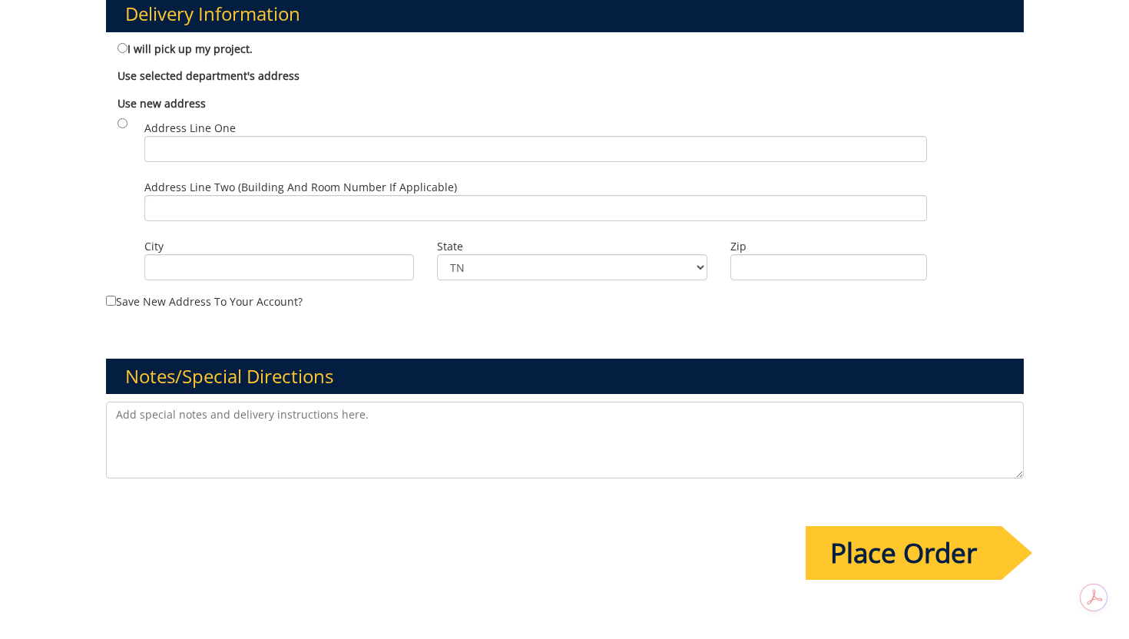
click at [234, 48] on label "I will pick up my project." at bounding box center [184, 48] width 135 height 17
click at [127, 48] on input "I will pick up my project." at bounding box center [122, 48] width 10 height 10
radio input "true"
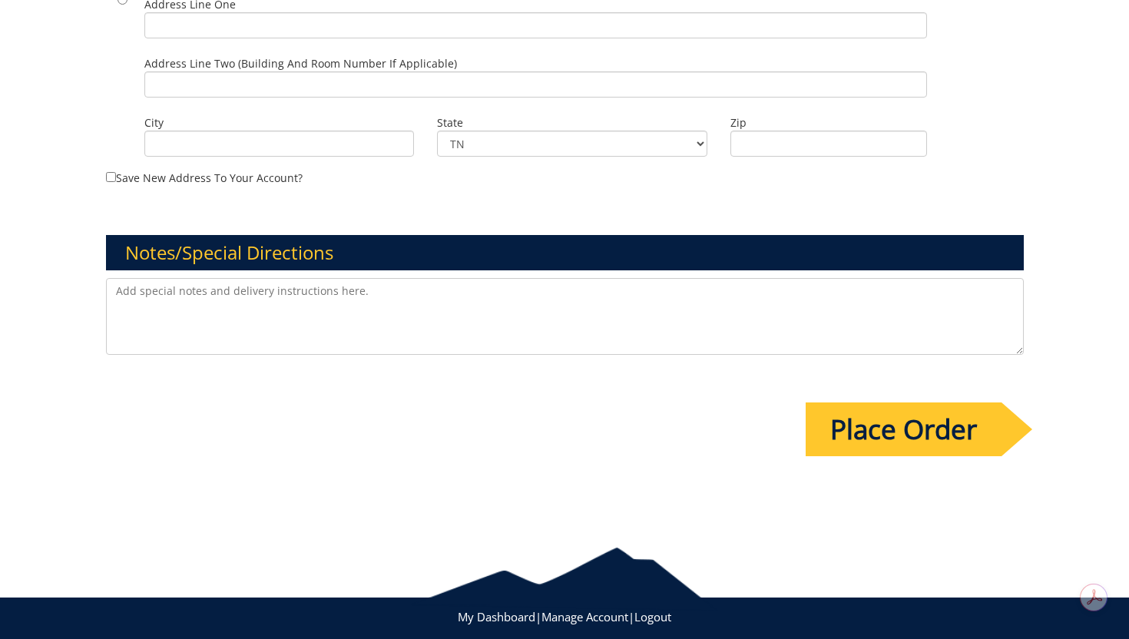
scroll to position [1077, 0]
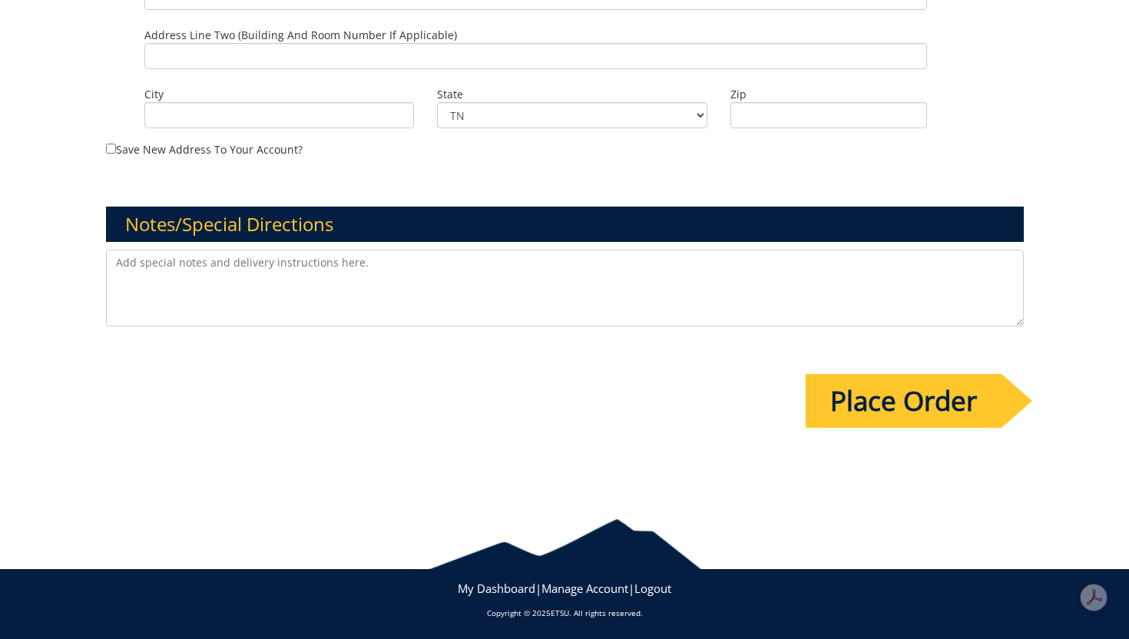
click at [860, 411] on input "Place Order" at bounding box center [903, 401] width 196 height 54
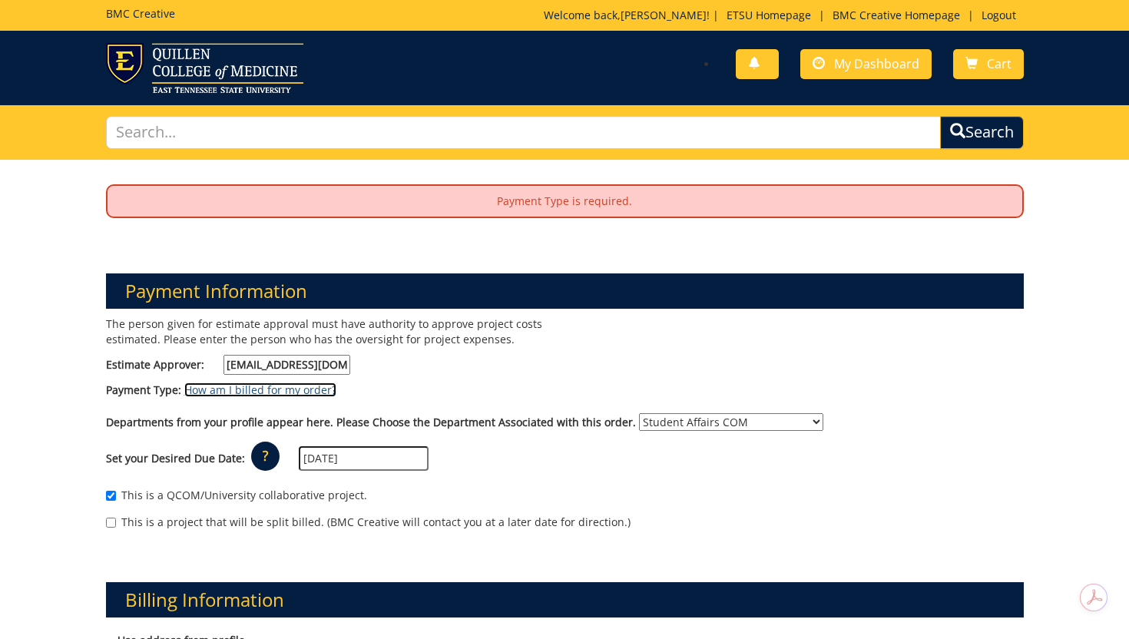
click at [315, 392] on link "How am I billed for my order?" at bounding box center [260, 389] width 152 height 15
click at [859, 69] on span "My Dashboard" at bounding box center [876, 63] width 85 height 17
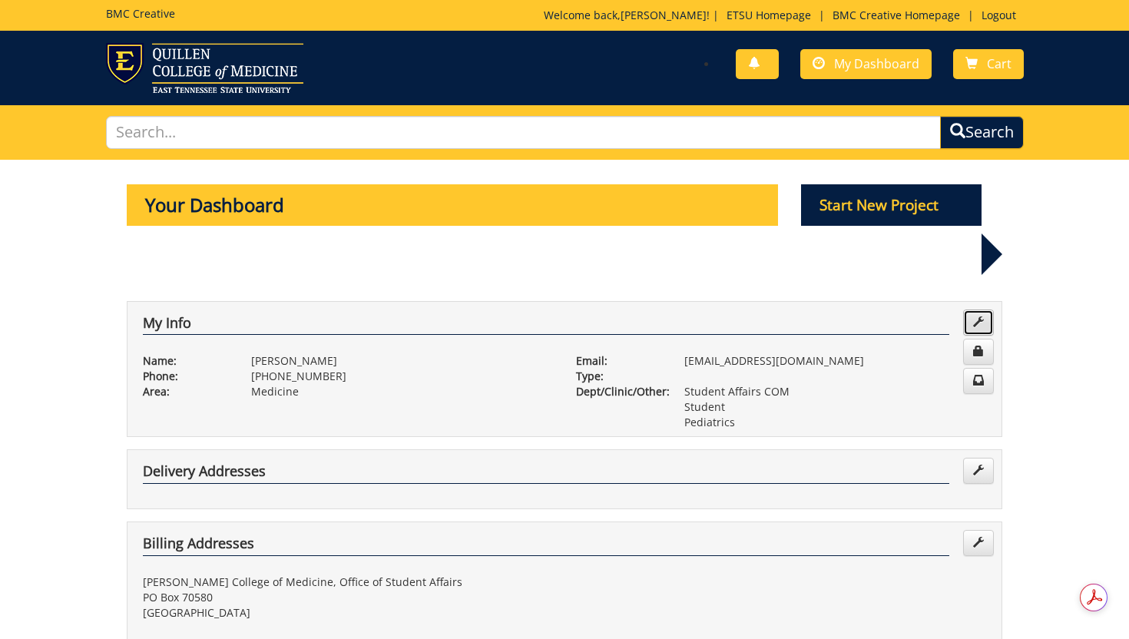
click at [981, 309] on link at bounding box center [978, 322] width 31 height 26
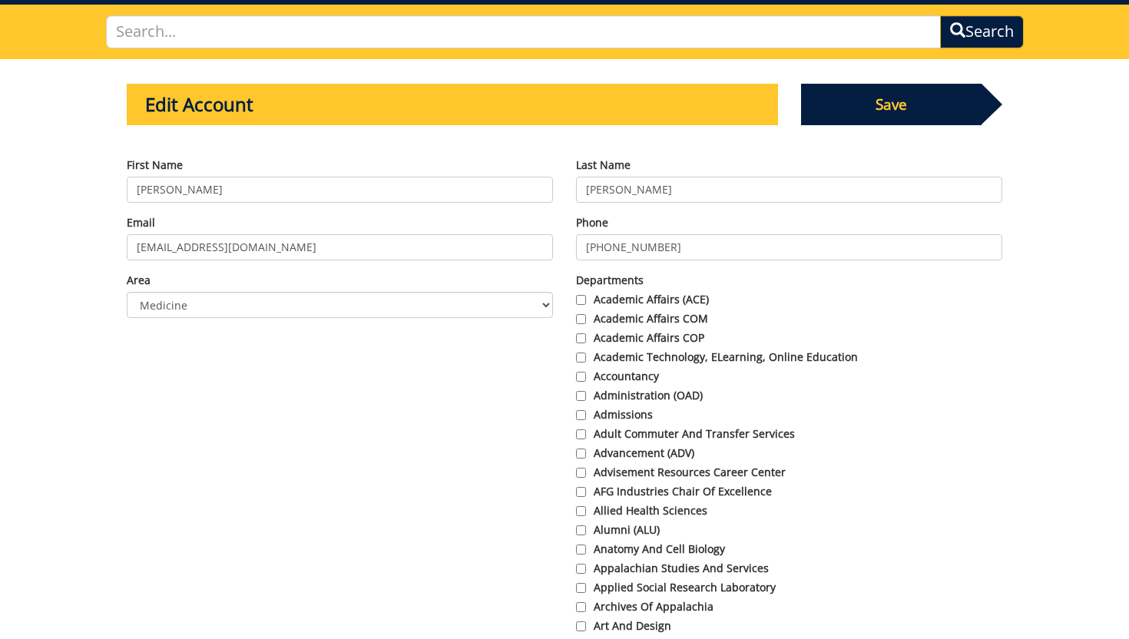
scroll to position [100, 0]
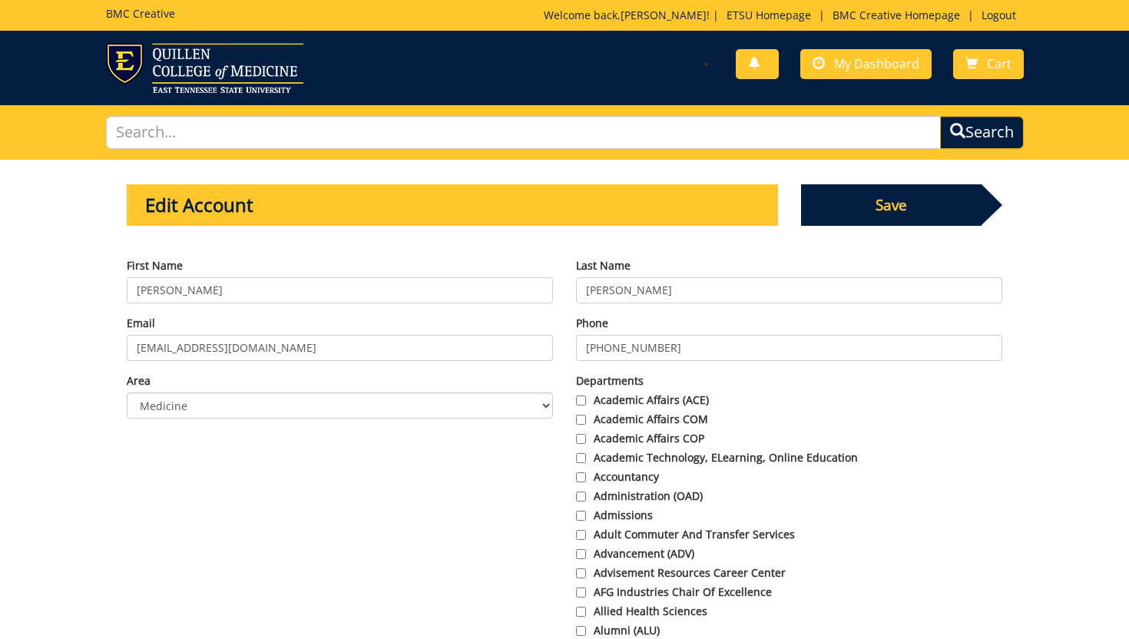
scroll to position [100, 0]
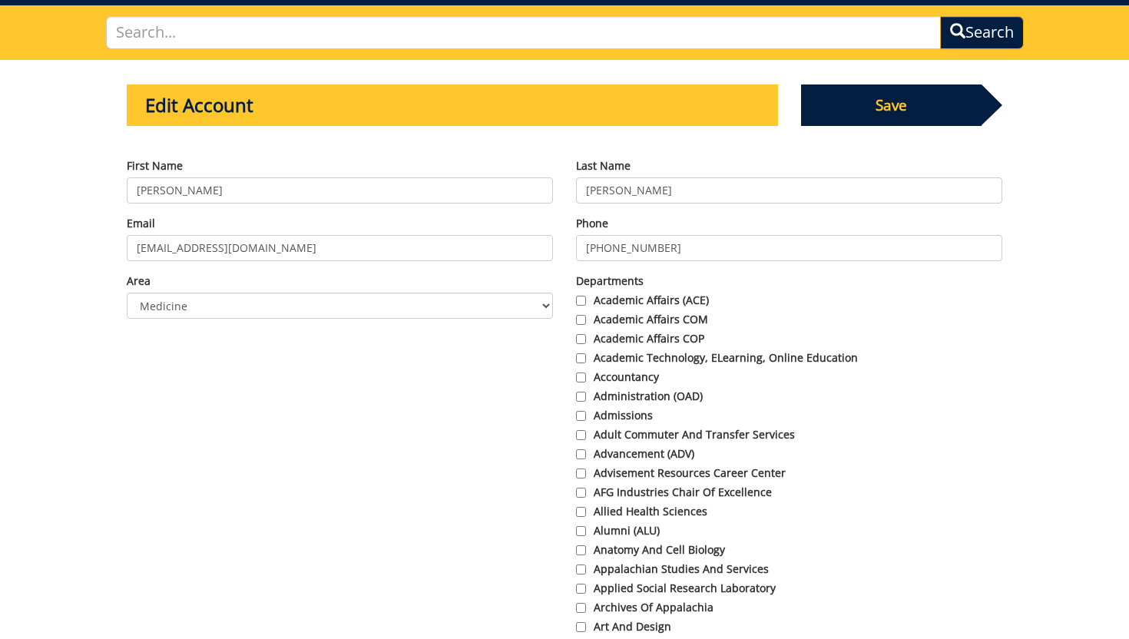
click at [908, 114] on span "Save" at bounding box center [891, 104] width 181 height 41
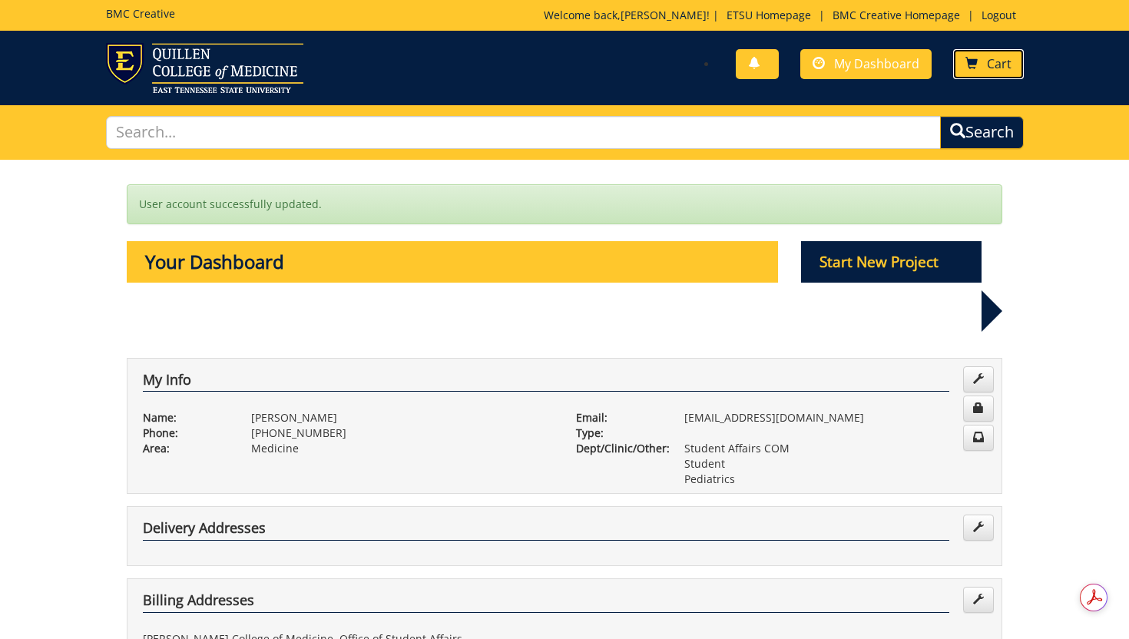
click at [971, 66] on span at bounding box center [971, 64] width 12 height 12
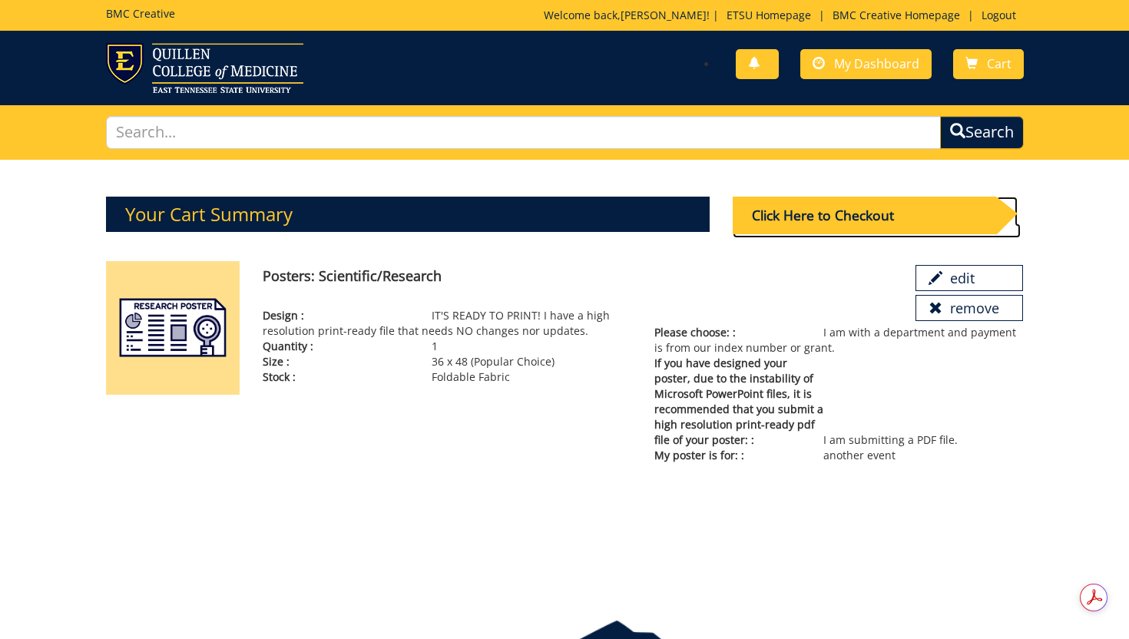
click at [947, 214] on div "Click Here to Checkout" at bounding box center [864, 216] width 263 height 38
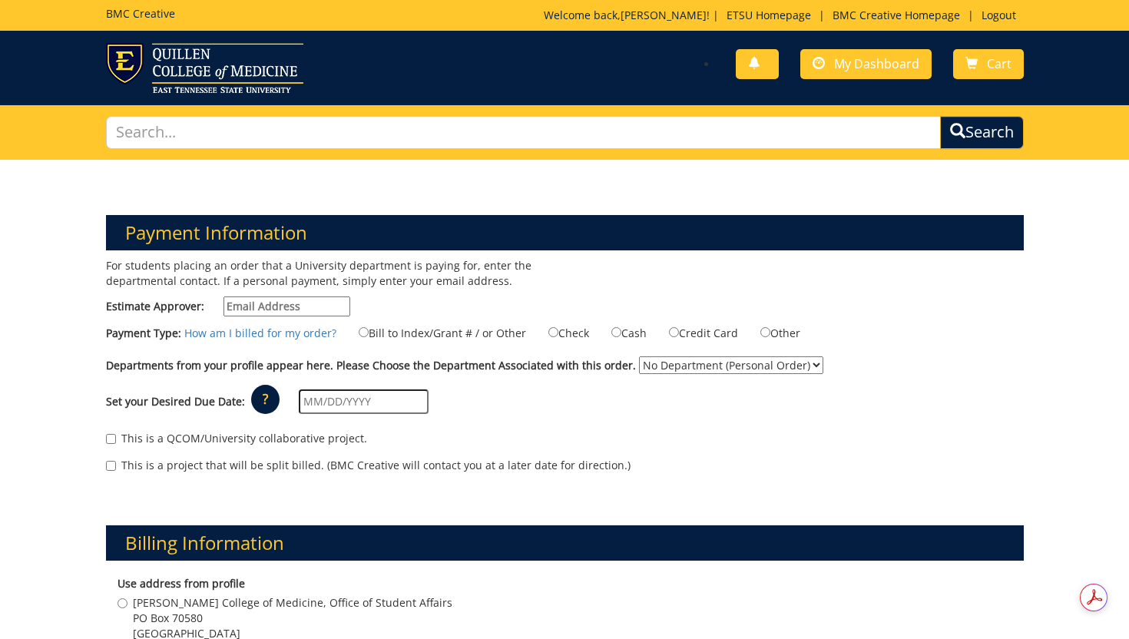
click at [467, 335] on label "Bill to Index/Grant # / or Other" at bounding box center [432, 332] width 187 height 17
click at [369, 335] on input "Bill to Index/Grant # / or Other" at bounding box center [364, 332] width 10 height 10
radio input "true"
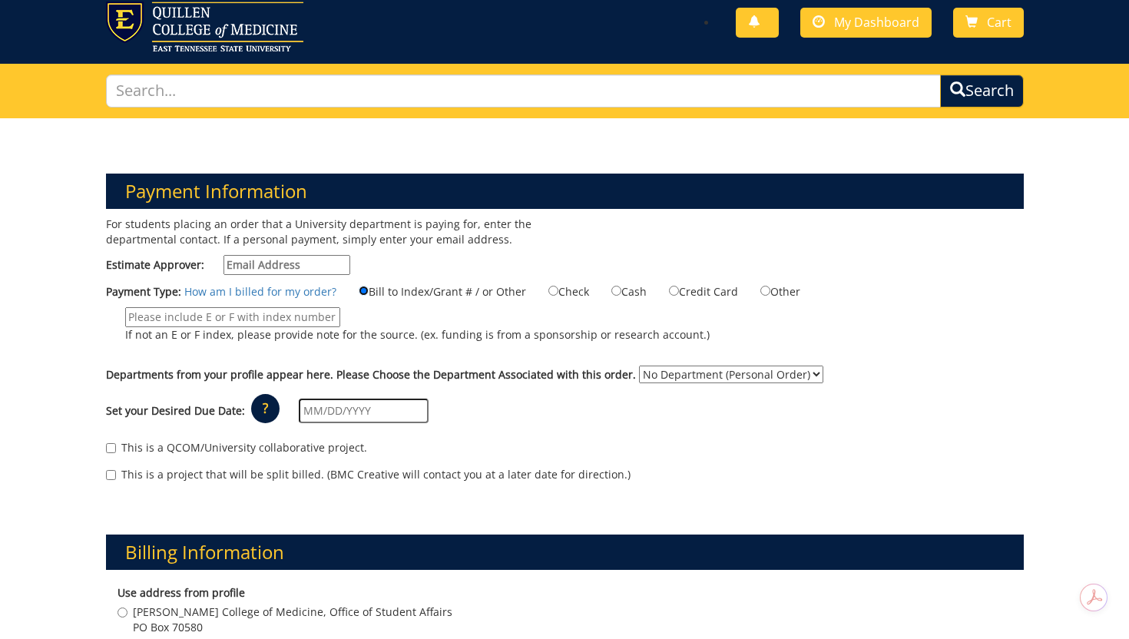
scroll to position [42, 0]
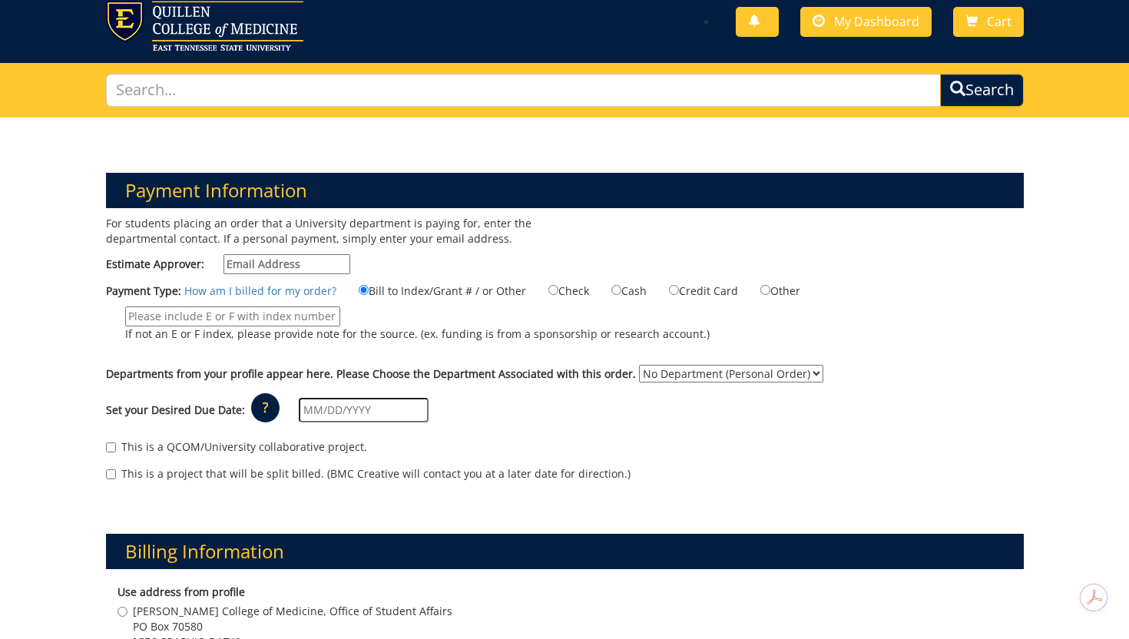
click at [323, 445] on label "This is a QCOM/University collaborative project." at bounding box center [236, 446] width 261 height 15
click at [116, 445] on input "This is a QCOM/University collaborative project." at bounding box center [111, 447] width 10 height 10
checkbox input "true"
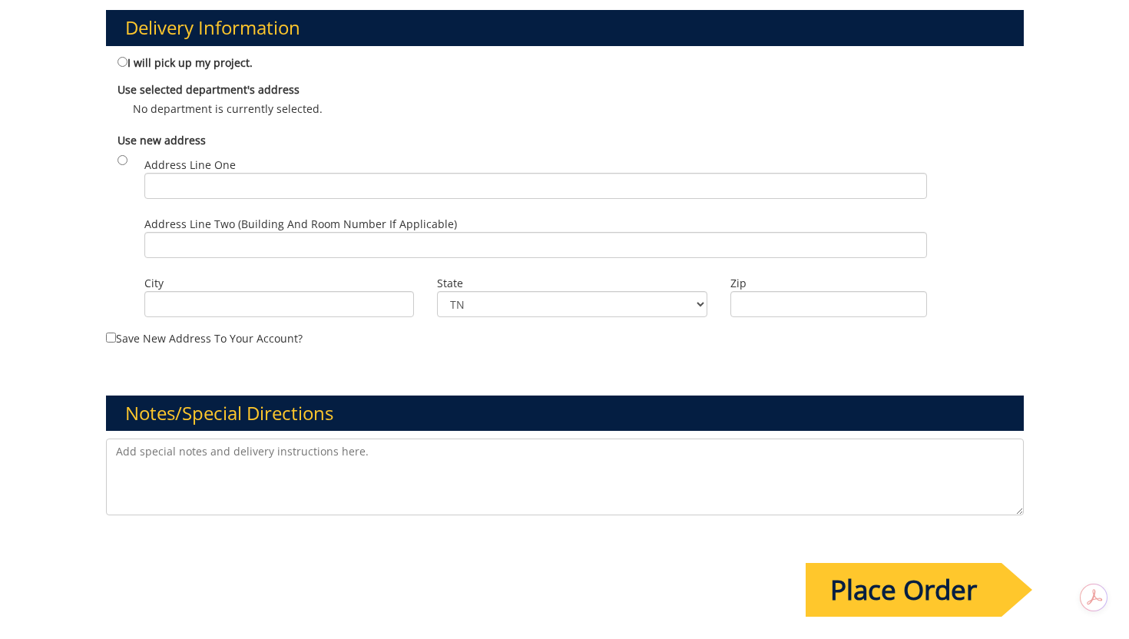
scroll to position [1100, 0]
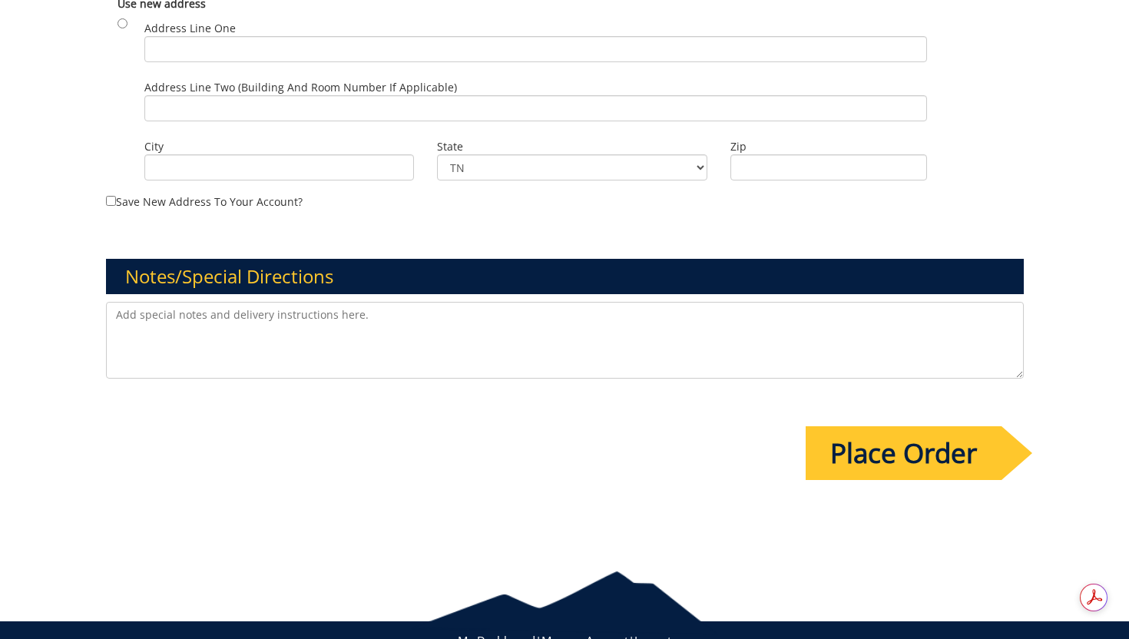
click at [910, 444] on input "Place Order" at bounding box center [903, 453] width 196 height 54
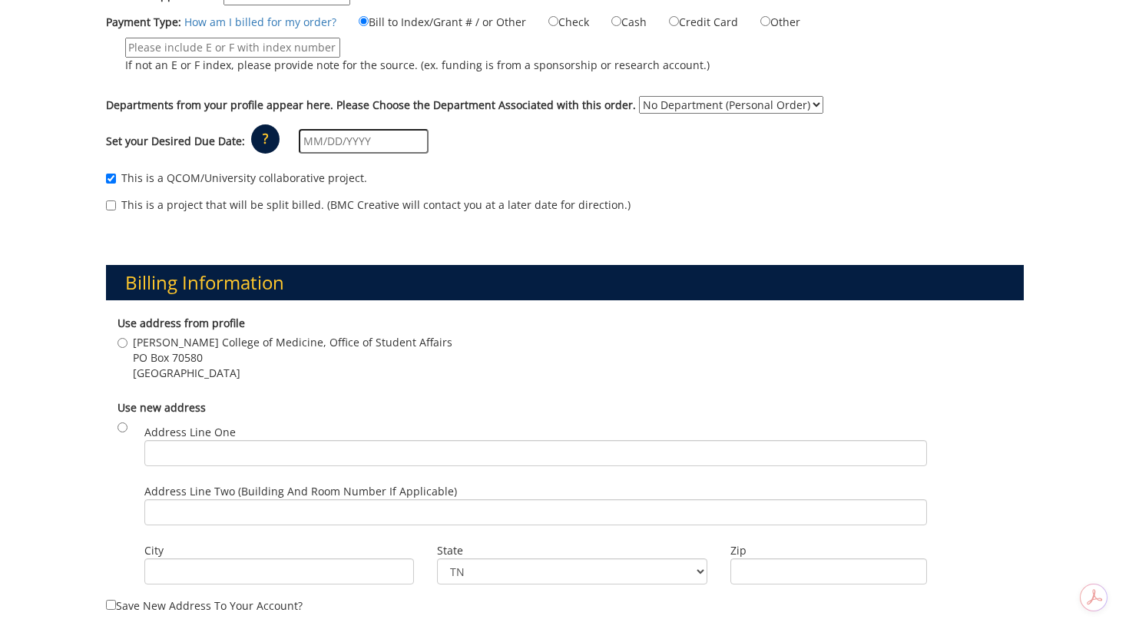
click at [220, 356] on span "PO Box 70580" at bounding box center [292, 357] width 319 height 15
click at [127, 348] on input "[PERSON_NAME] College of Medicine, Office of Student Affairs [STREET_ADDRESS]" at bounding box center [122, 343] width 10 height 10
radio input "true"
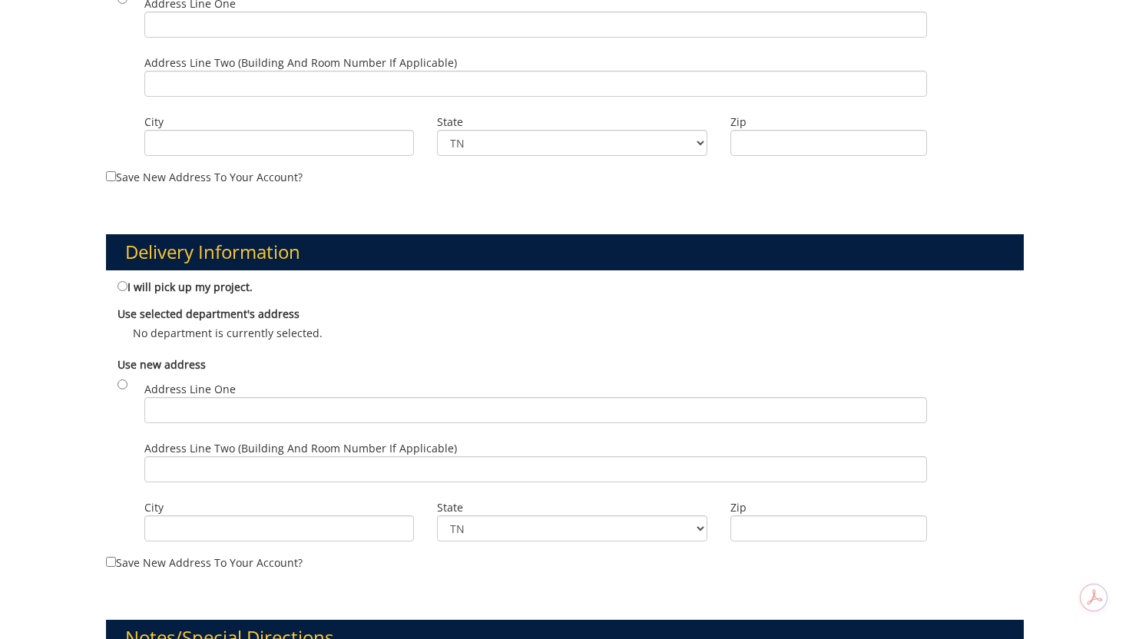
scroll to position [816, 0]
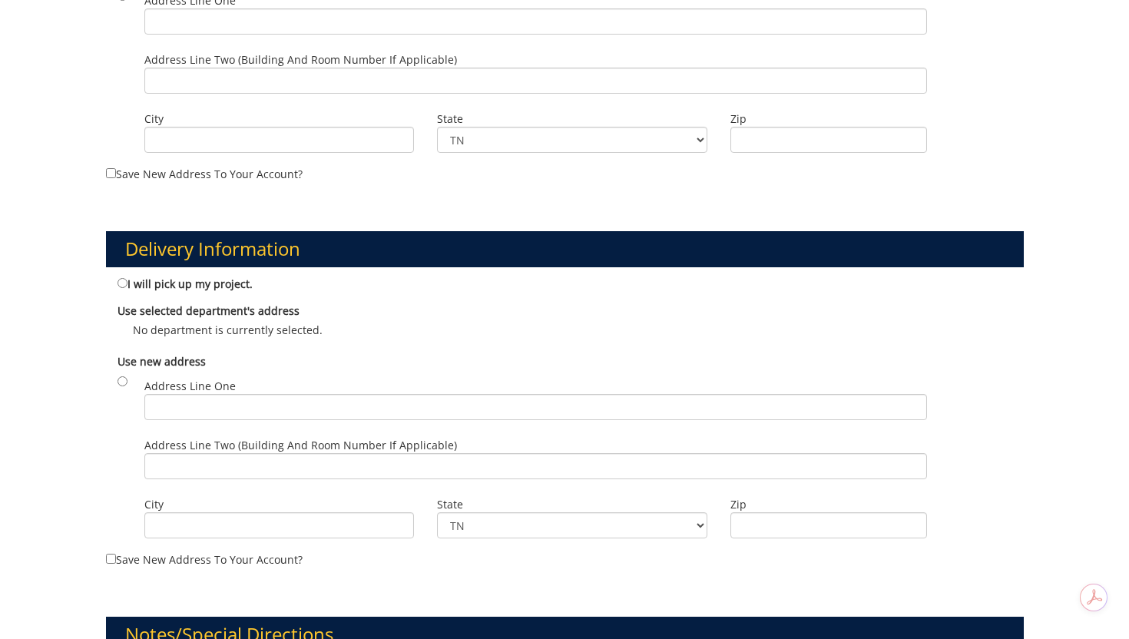
click at [219, 288] on label "I will pick up my project." at bounding box center [184, 283] width 135 height 17
click at [127, 288] on input "I will pick up my project." at bounding box center [122, 283] width 10 height 10
radio input "true"
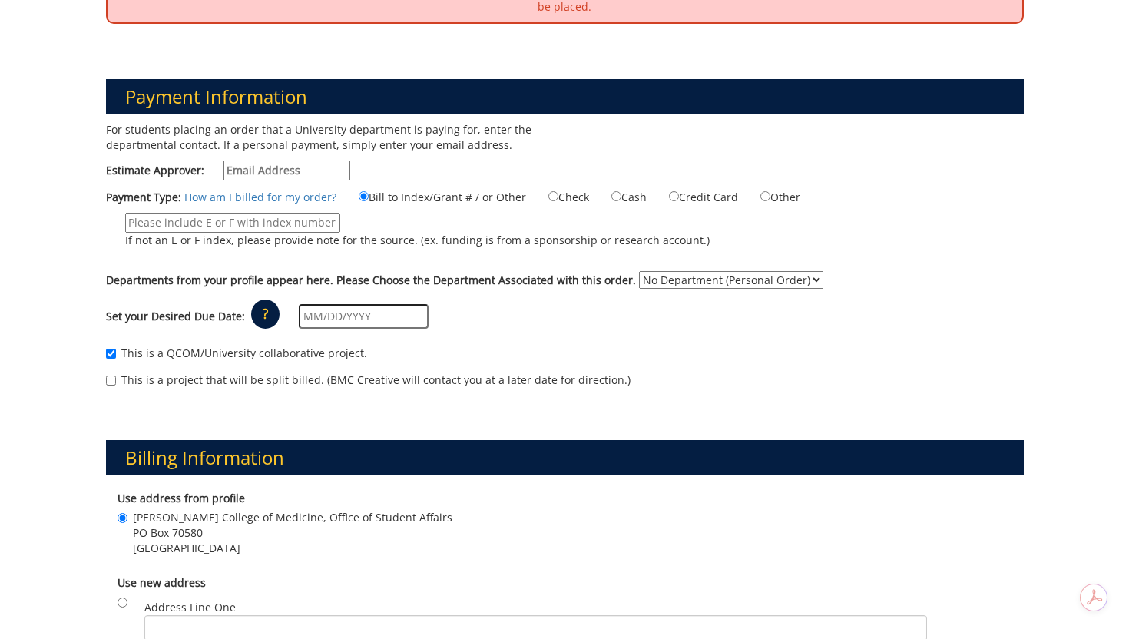
scroll to position [209, 0]
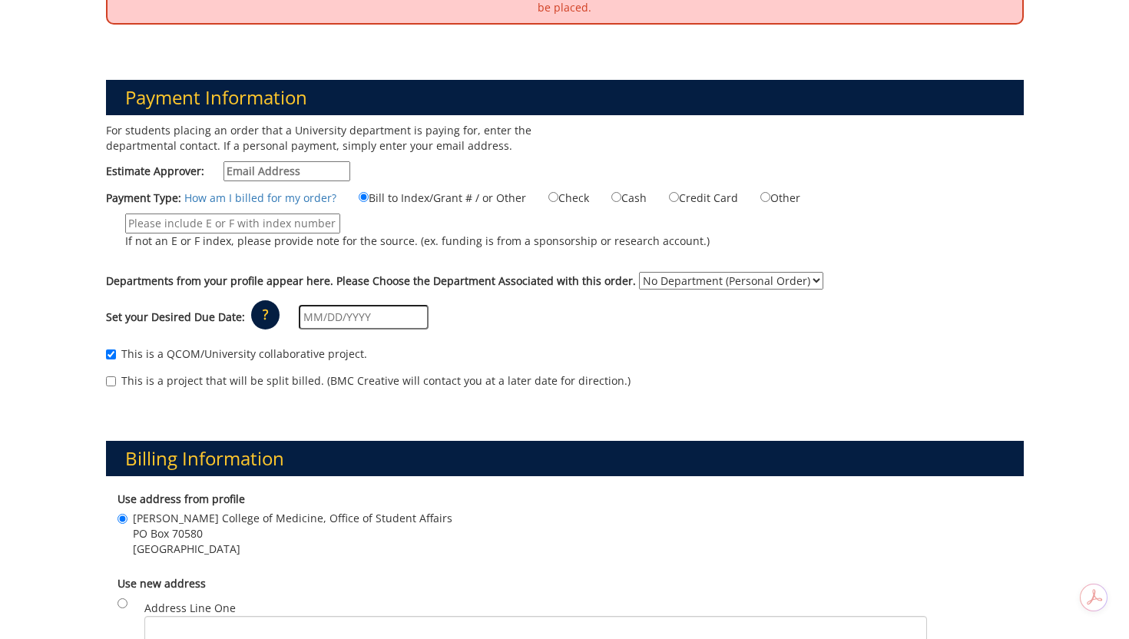
click at [301, 222] on input "If not an E or F index, please provide note for the source. (ex. funding is fro…" at bounding box center [232, 223] width 215 height 20
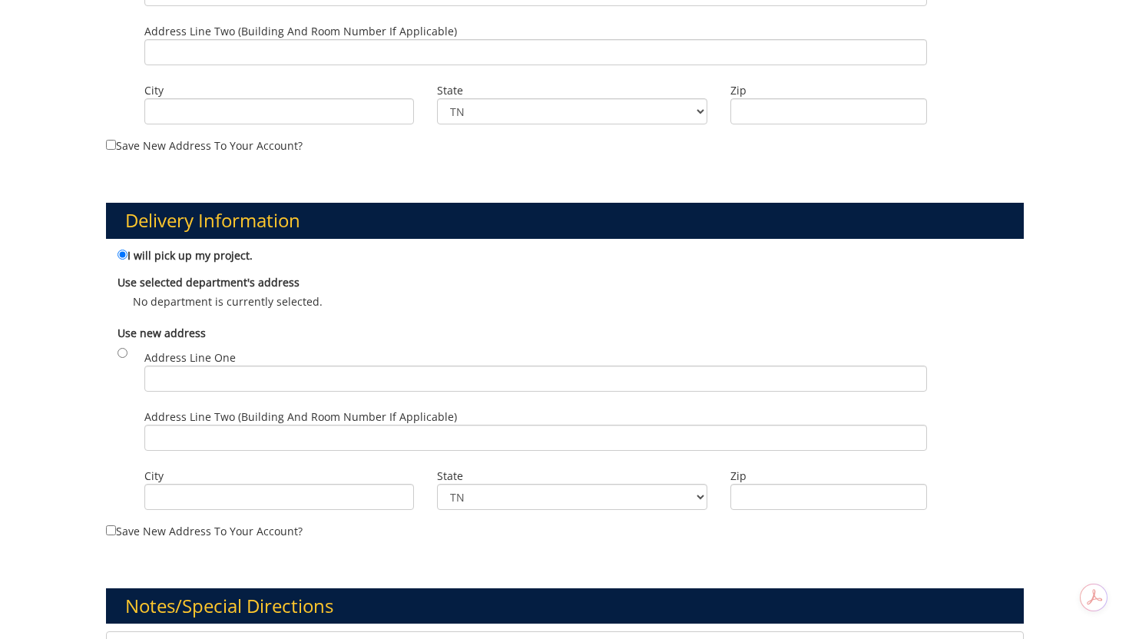
scroll to position [1226, 0]
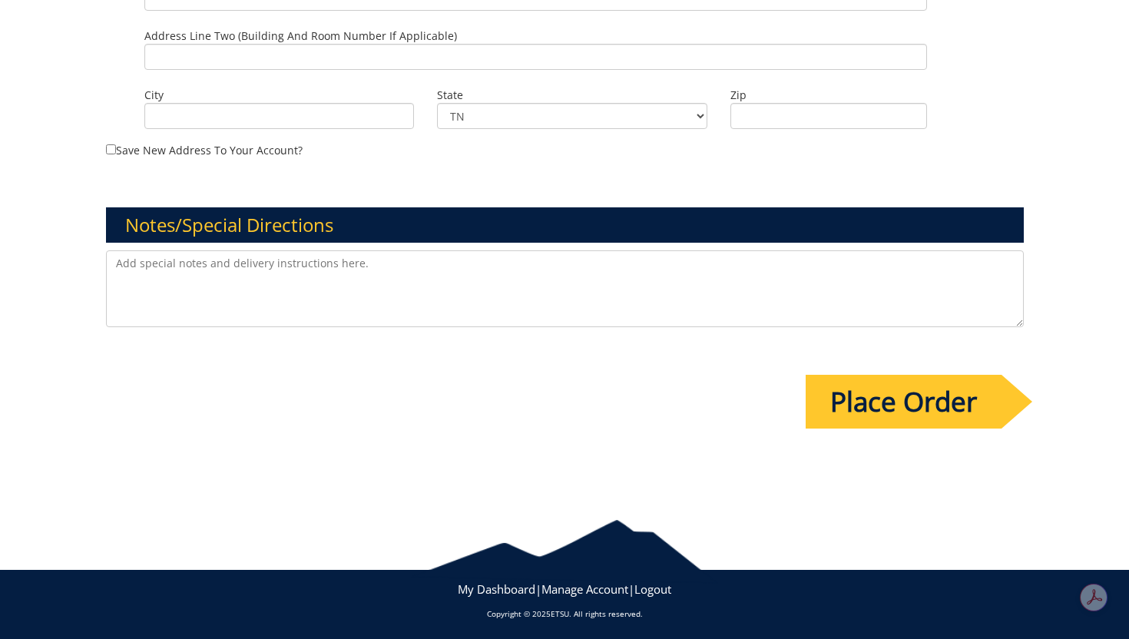
type input "Student affairs"
click at [945, 423] on input "Place Order" at bounding box center [903, 402] width 196 height 54
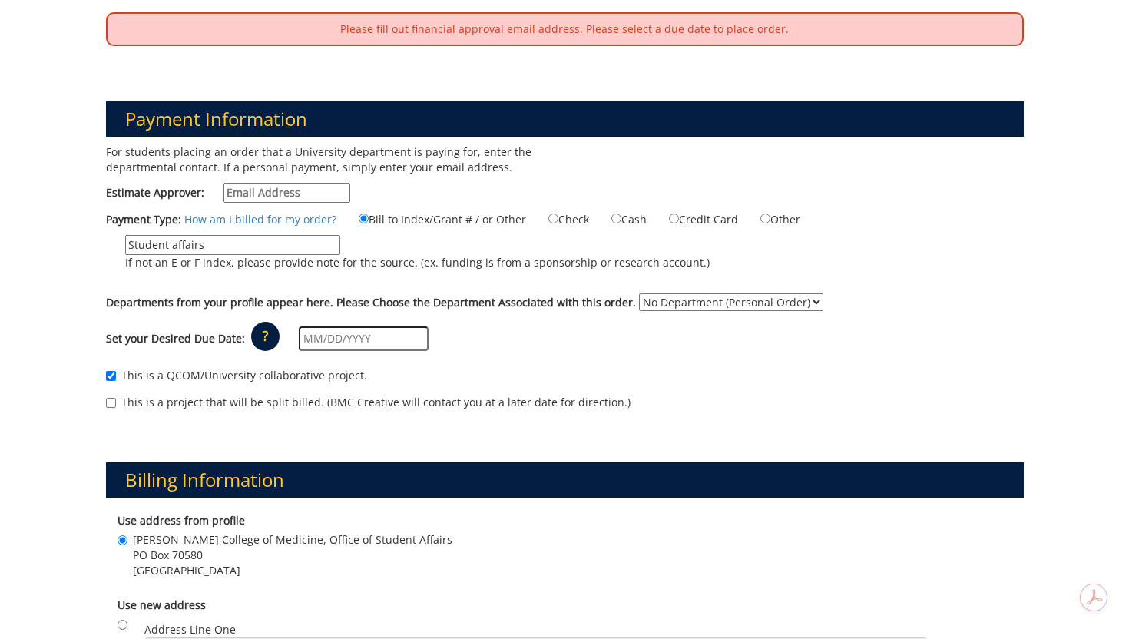
scroll to position [177, 0]
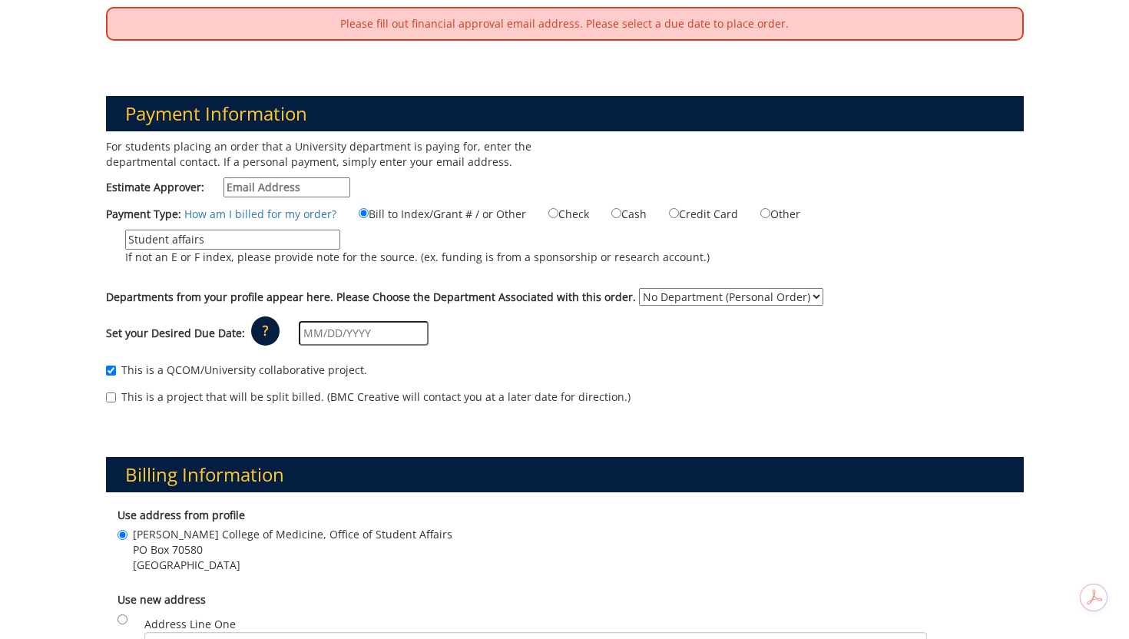
click at [289, 185] on input "Estimate Approver:" at bounding box center [286, 187] width 127 height 20
paste input "[EMAIL_ADDRESS][DOMAIN_NAME]"
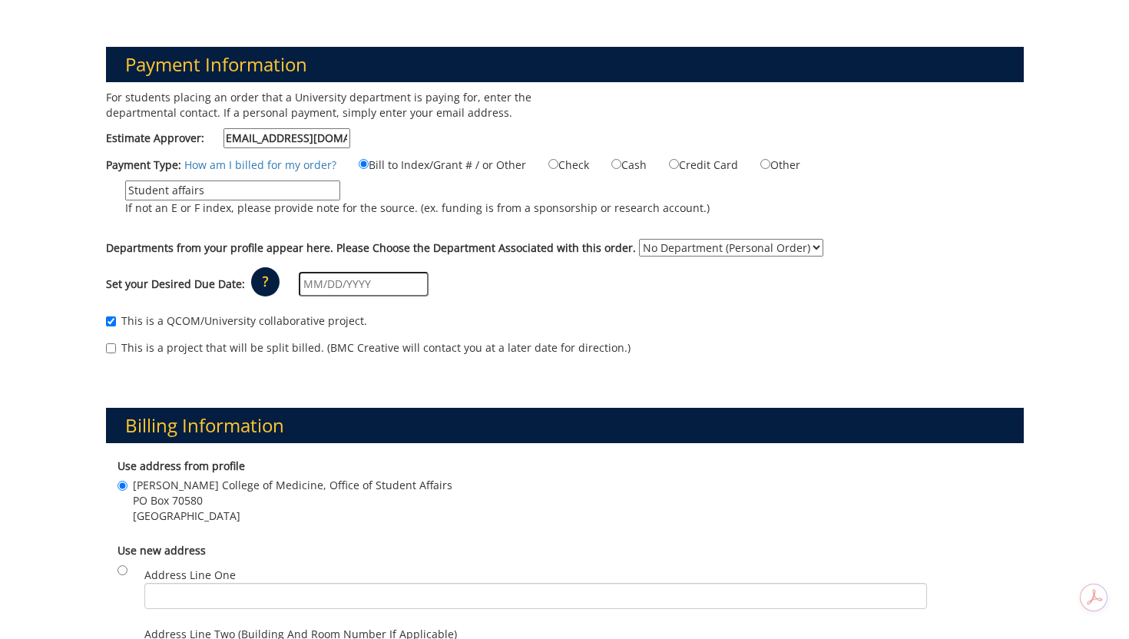
scroll to position [230, 0]
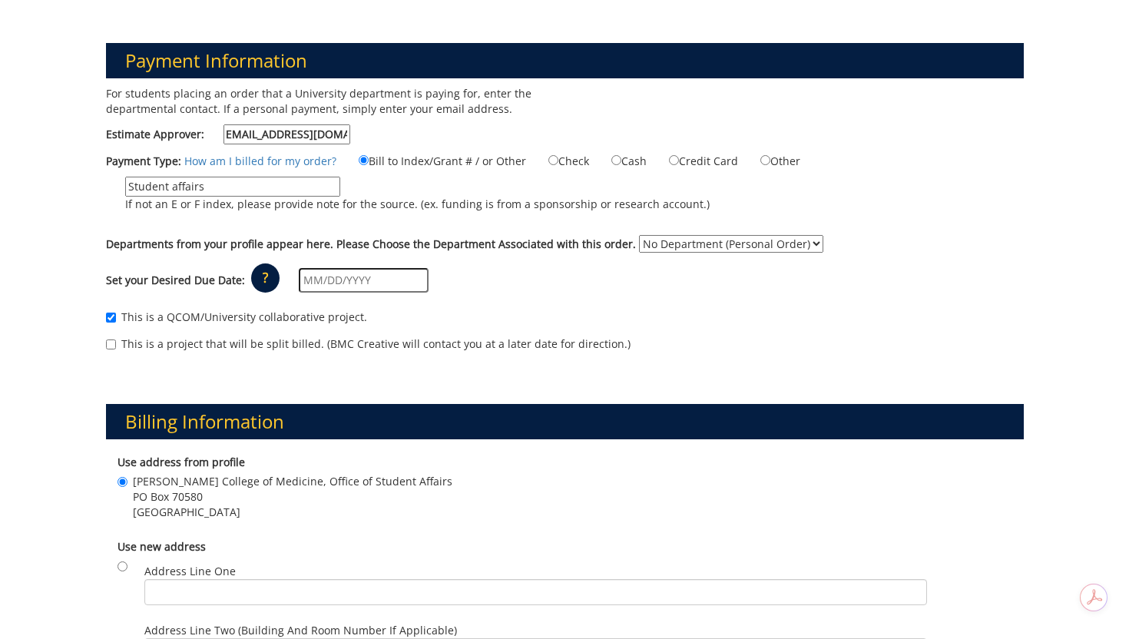
type input "[EMAIL_ADDRESS][DOMAIN_NAME]"
click at [716, 246] on select "No Department (Personal Order) Student Affairs COM Student Pediatrics" at bounding box center [731, 244] width 184 height 18
select select "171"
click at [639, 235] on select "No Department (Personal Order) Student Affairs COM Student Pediatrics" at bounding box center [731, 244] width 184 height 18
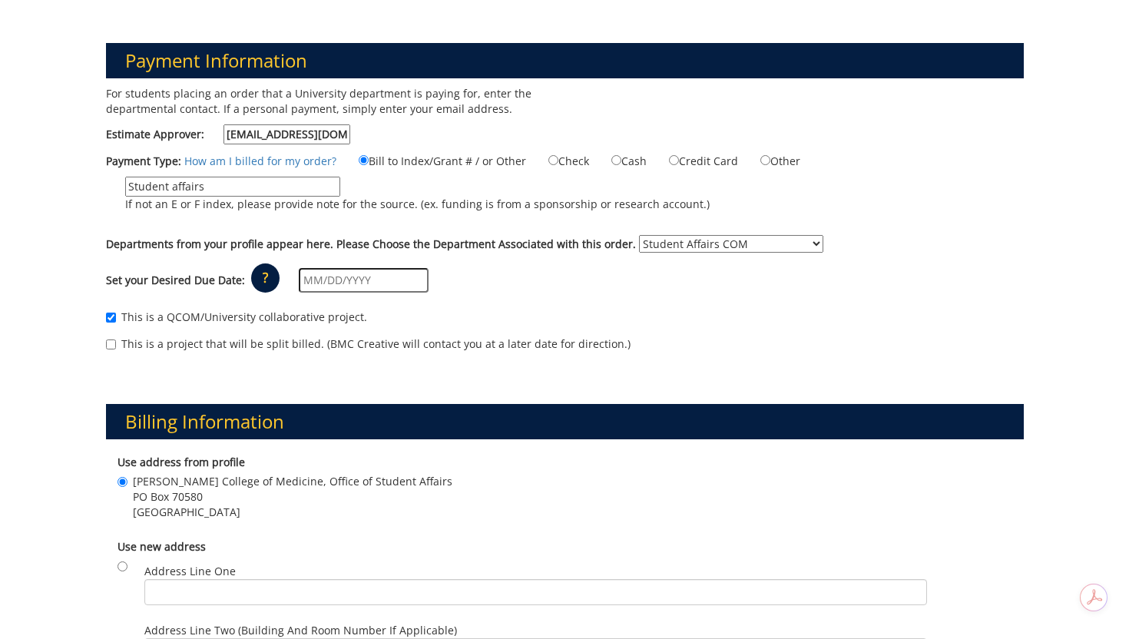
click at [374, 275] on input "text" at bounding box center [364, 280] width 130 height 25
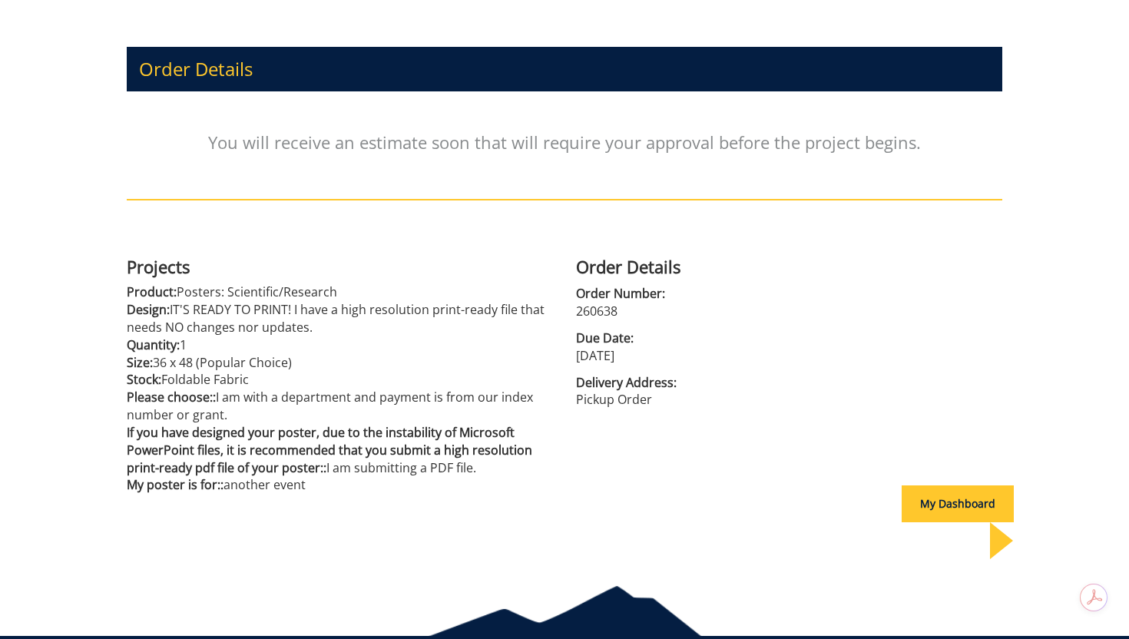
scroll to position [174, 0]
